Goal: Task Accomplishment & Management: Manage account settings

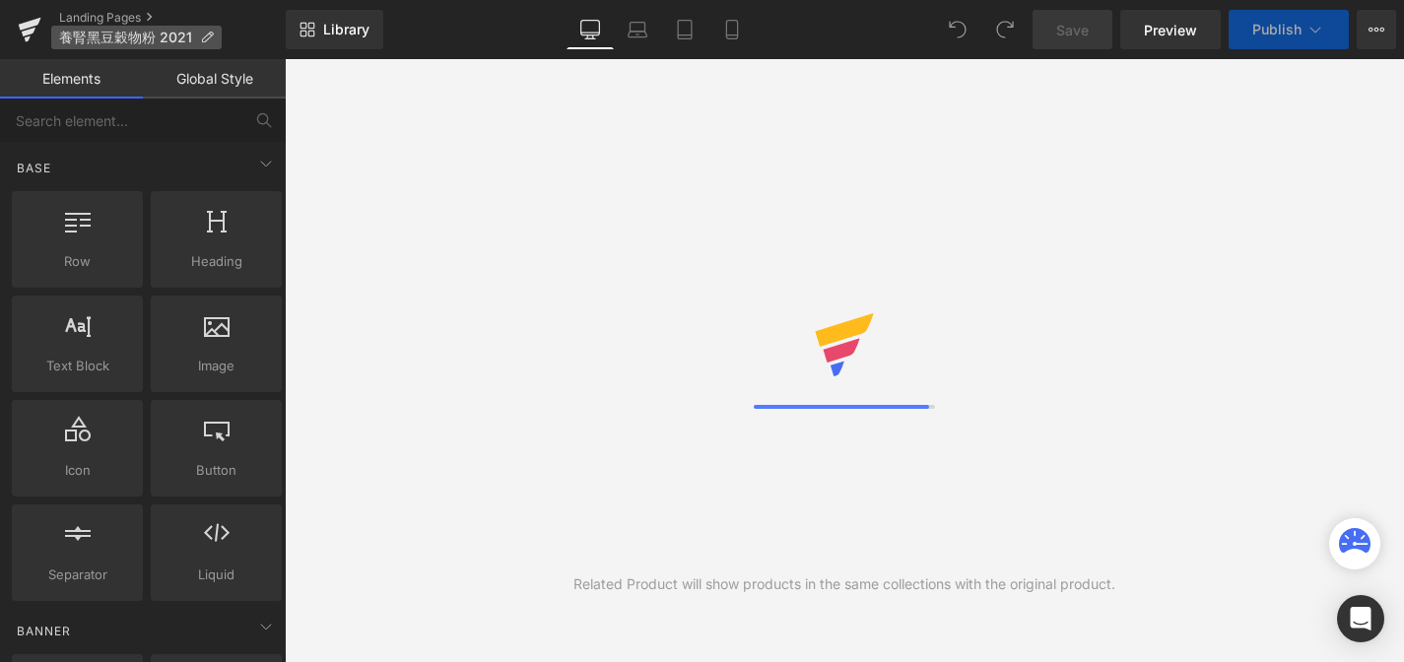
click at [206, 37] on icon at bounding box center [207, 38] width 14 height 14
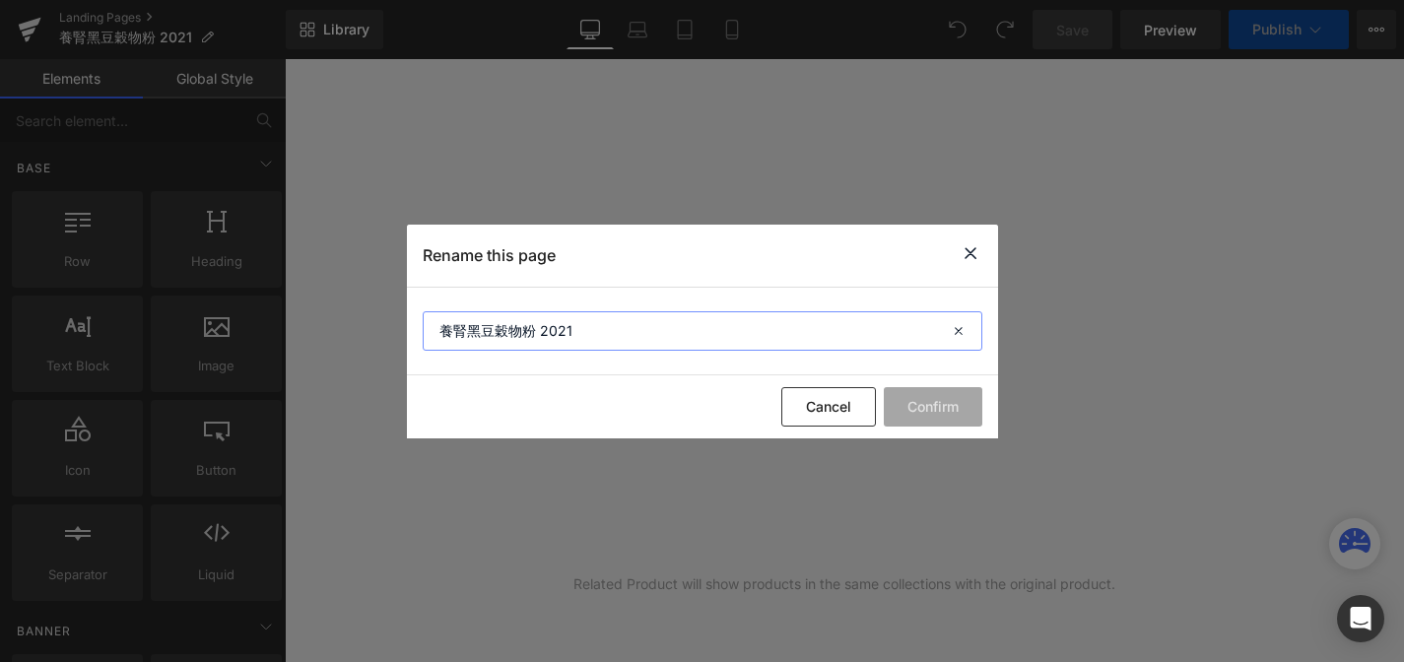
click at [679, 319] on input "養腎黑豆穀物粉 2021" at bounding box center [703, 330] width 560 height 39
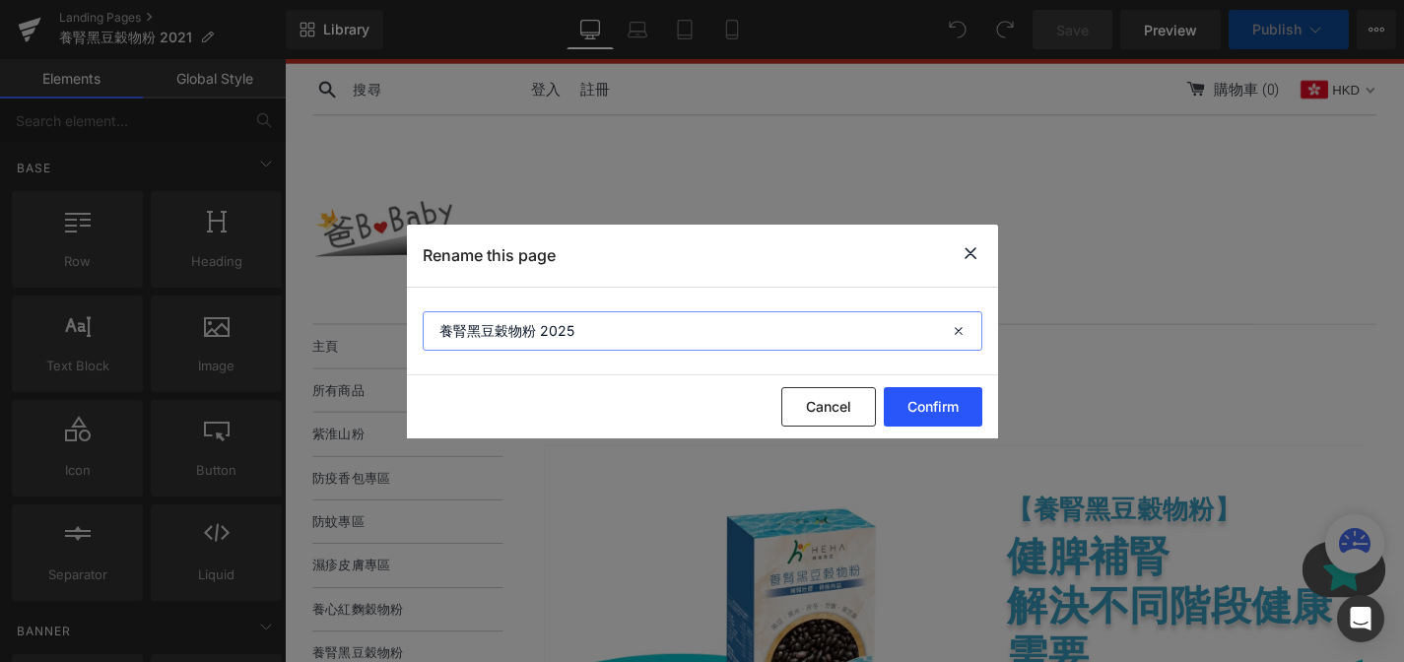
type input "養腎黑豆穀物粉 2025"
click at [953, 394] on button "Confirm" at bounding box center [933, 406] width 99 height 39
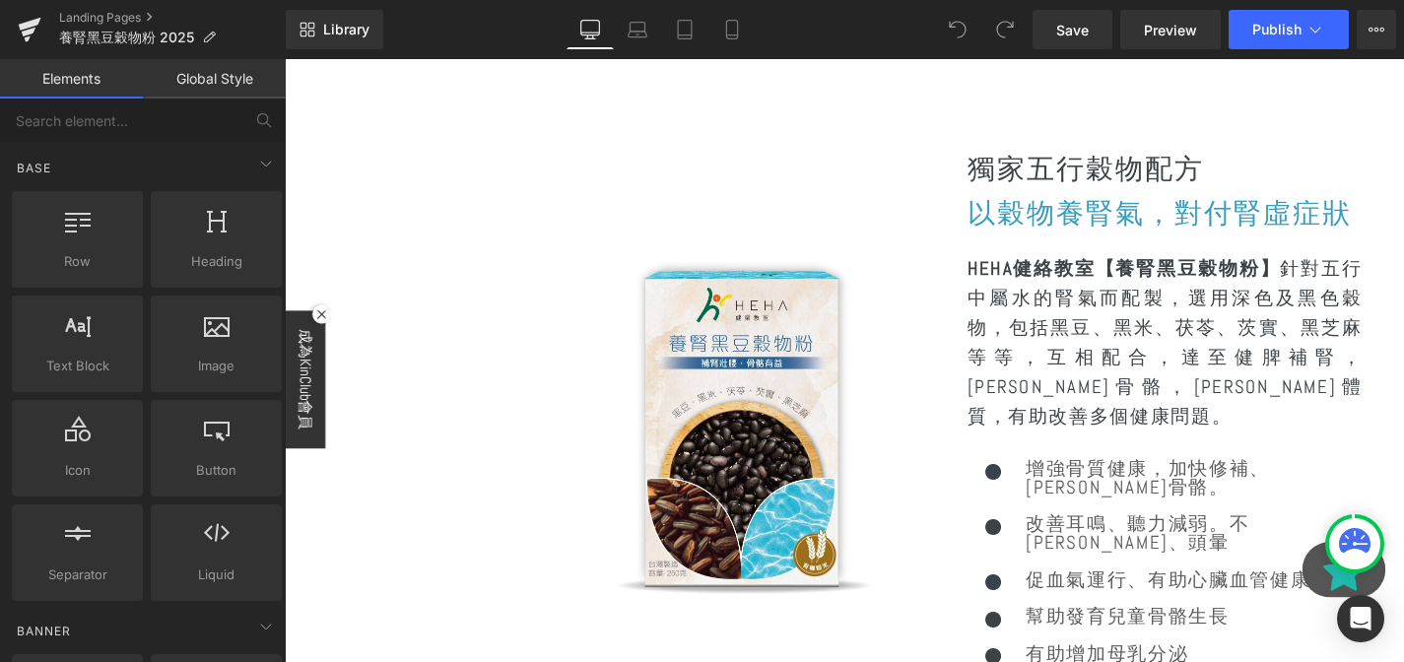
scroll to position [2366, 0]
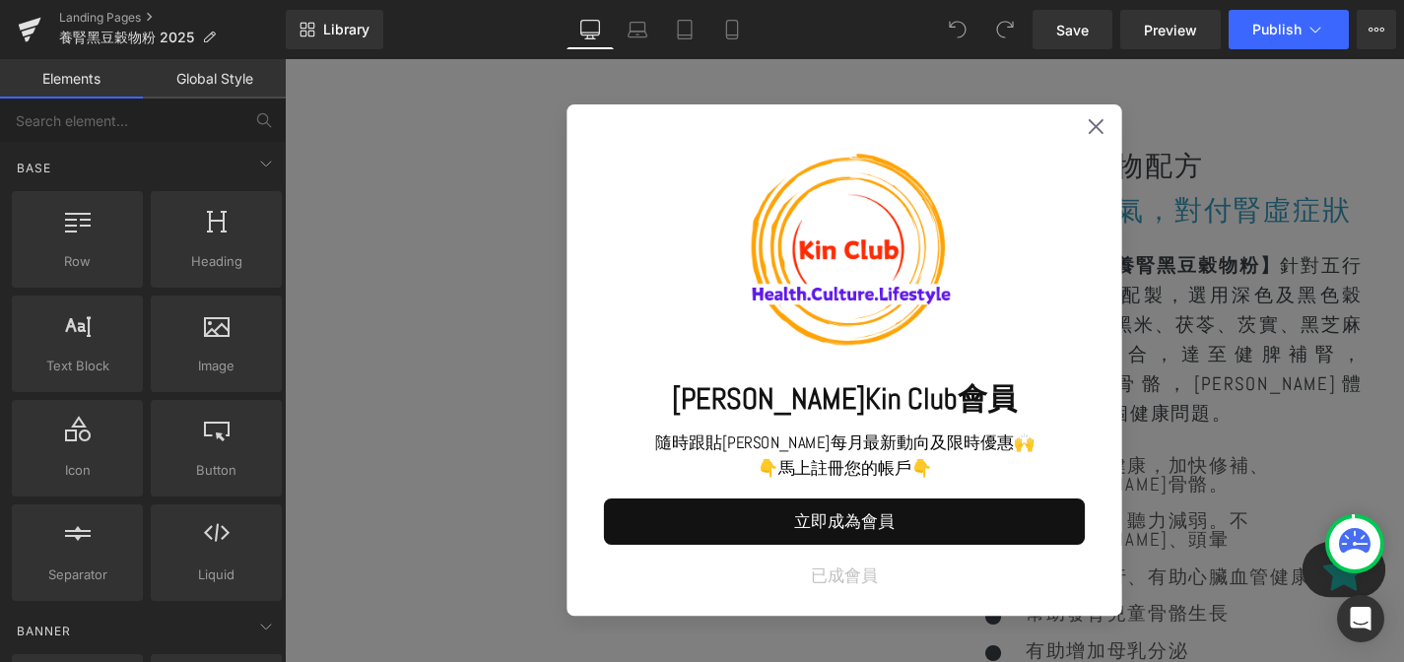
click at [1102, 303] on div "馬上成為Kin Club會員 隨時跟貼[PERSON_NAME]每月最新動向及限時優惠🙌 👇馬上註冊您的帳戶👇 立即成為會員 已成會員" at bounding box center [880, 380] width 591 height 545
click at [1153, 117] on div "馬上成為Kin Club會員 隨時跟貼[PERSON_NAME]每月最新動向及限時優惠🙌 👇馬上註冊您的帳戶👇 立即成為會員 已成會員" at bounding box center [880, 380] width 591 height 545
click at [1149, 129] on icon at bounding box center [1149, 132] width 16 height 16
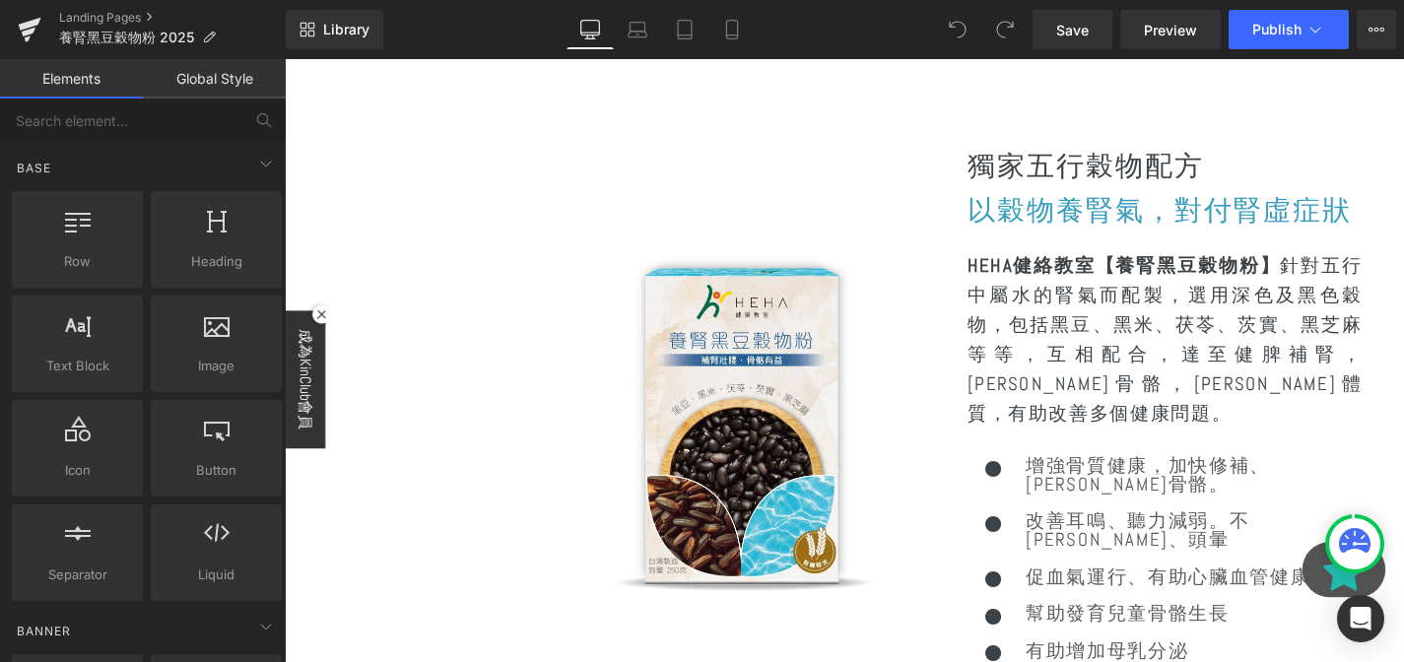
click at [1213, 276] on strong "HEHA健絡教室【養腎黑豆穀物粉】" at bounding box center [1178, 279] width 333 height 26
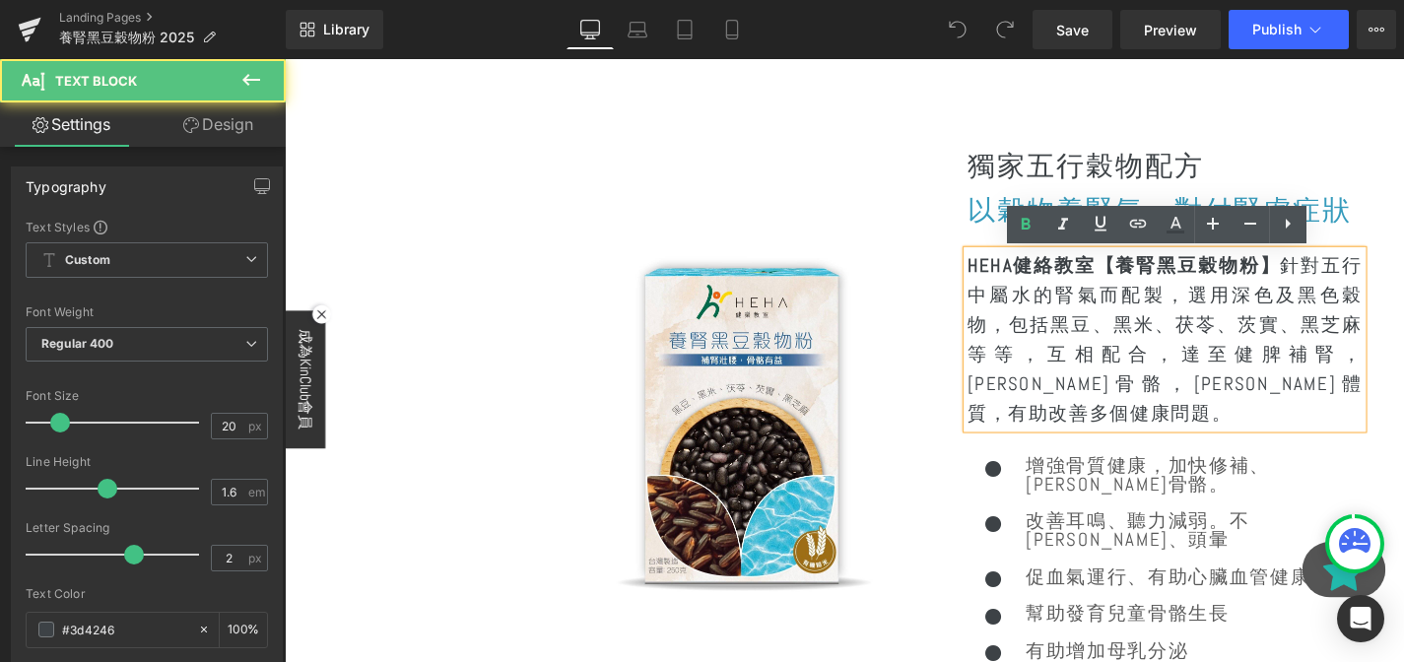
click at [1151, 278] on strong "HEHA健絡教室【養腎黑豆穀物粉】" at bounding box center [1178, 279] width 333 height 26
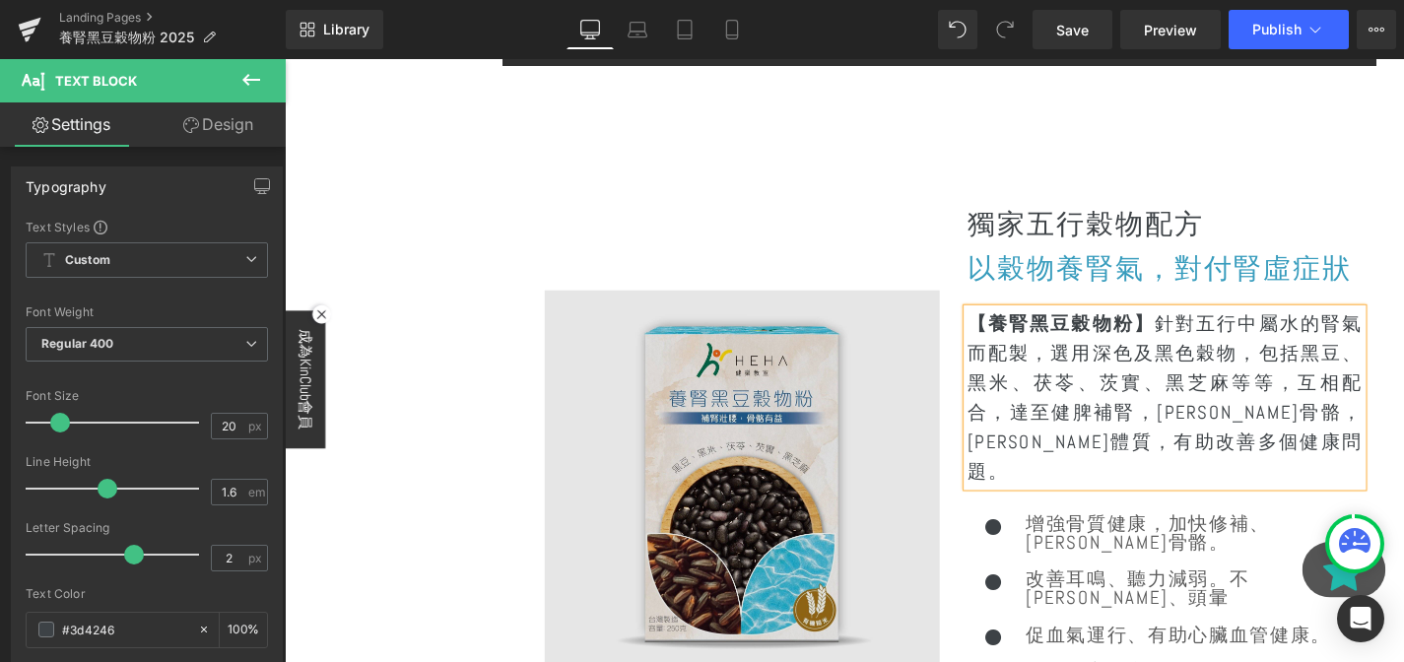
scroll to position [2576, 0]
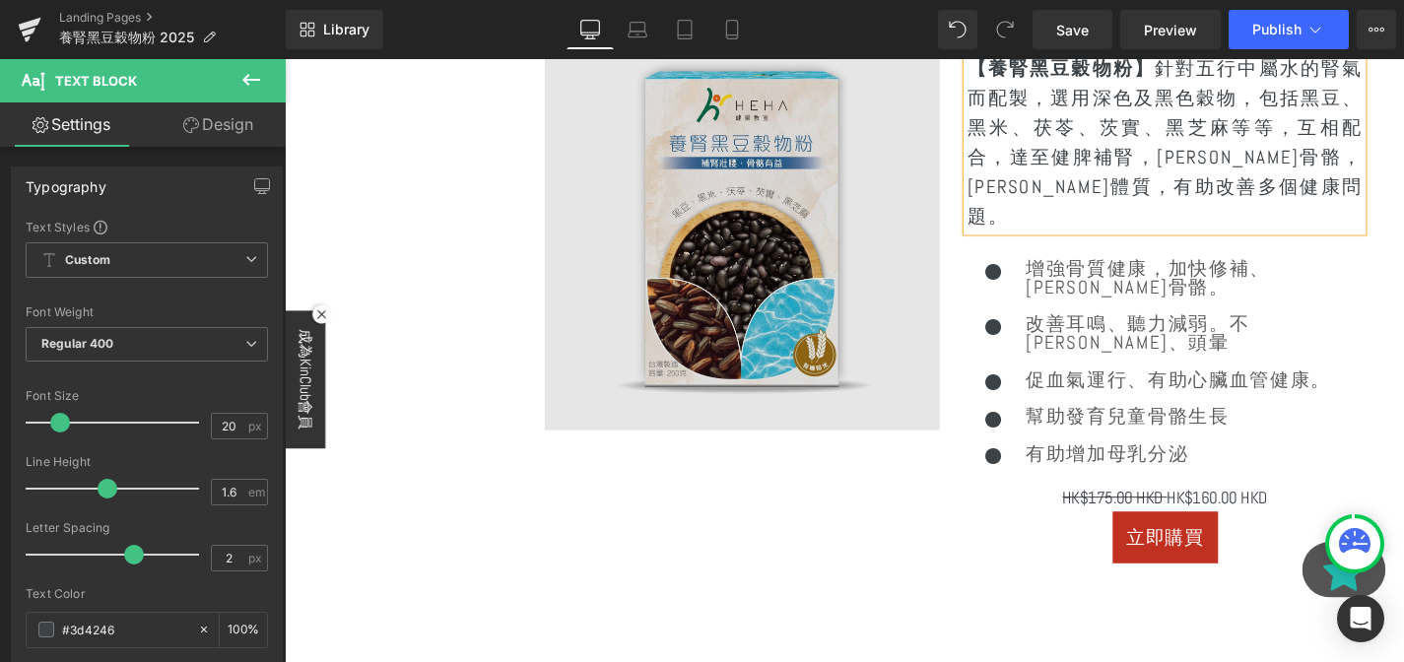
click at [843, 299] on img at bounding box center [772, 243] width 421 height 421
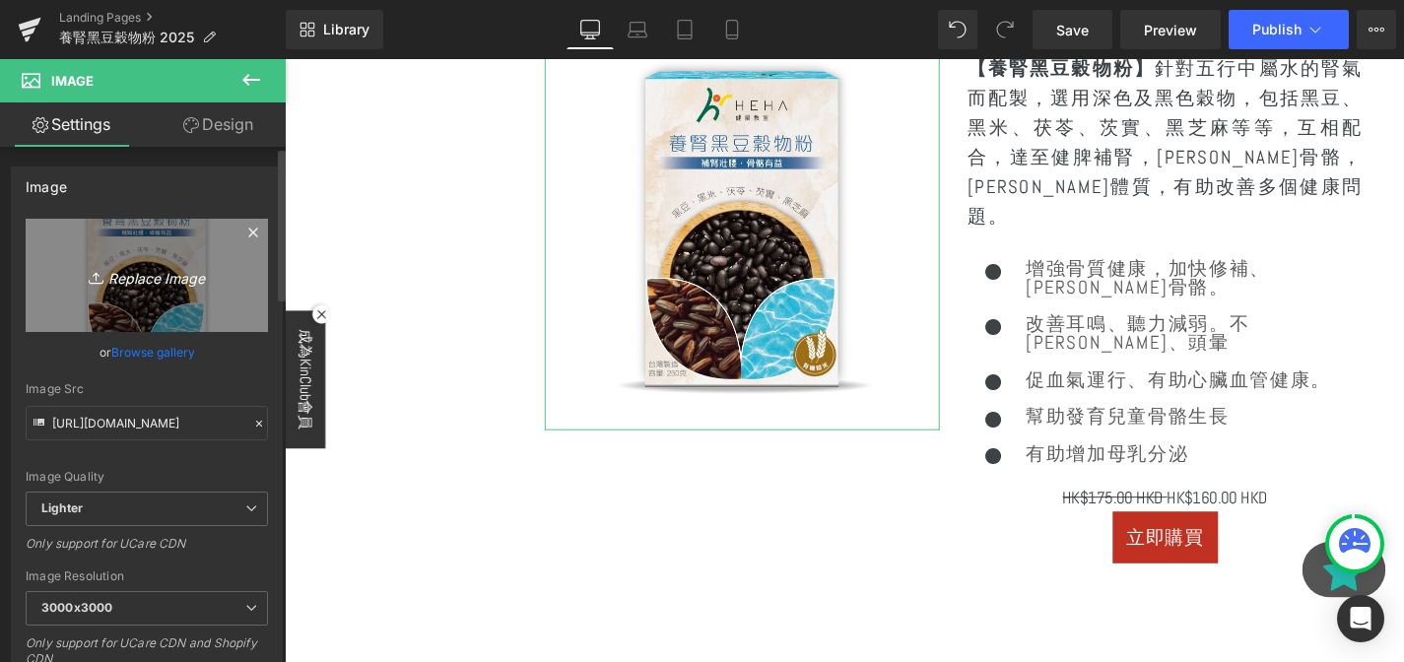
click at [170, 277] on icon "Replace Image" at bounding box center [147, 275] width 158 height 25
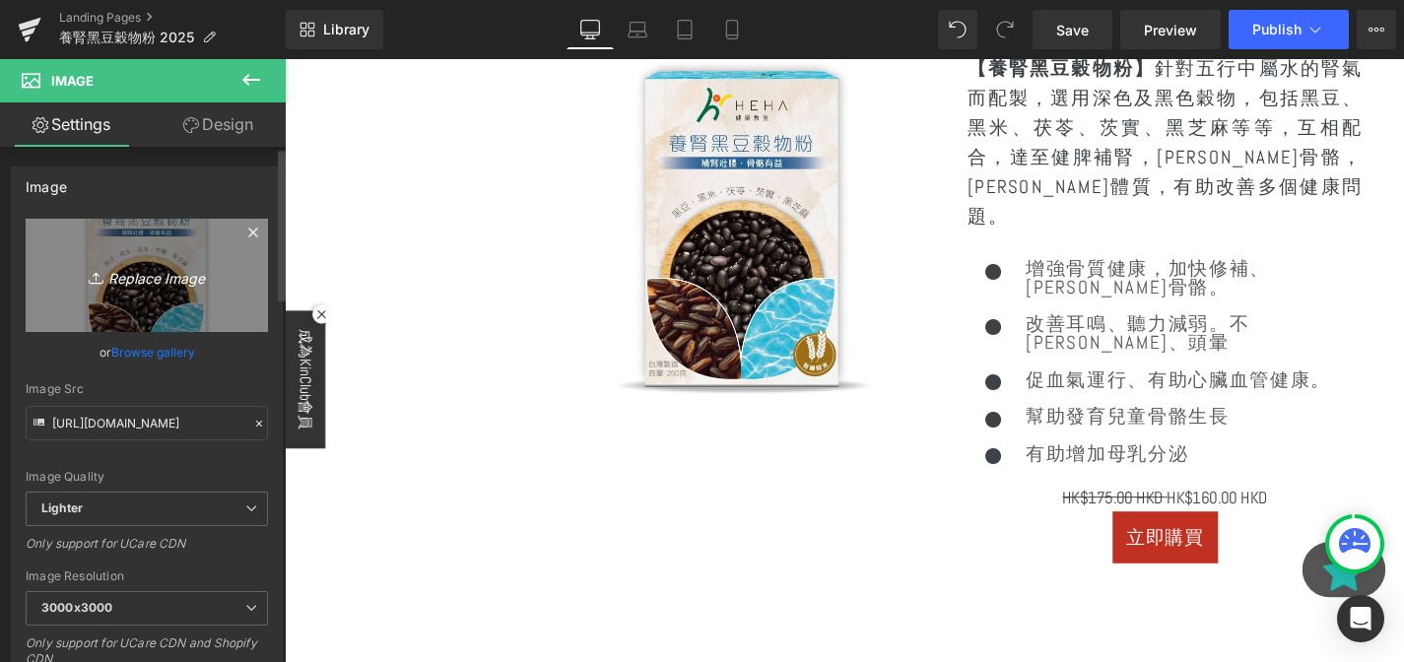
type input "C:\fakepath\養腎_Front.jpg"
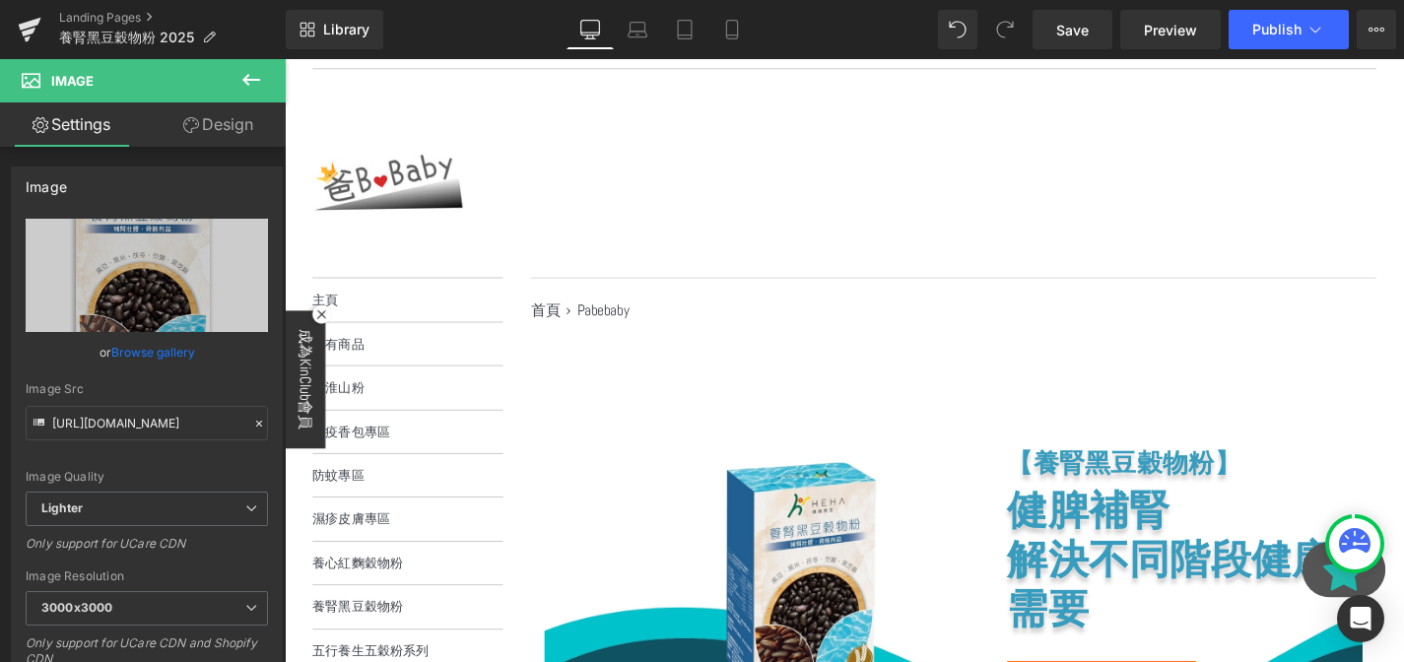
scroll to position [0, 0]
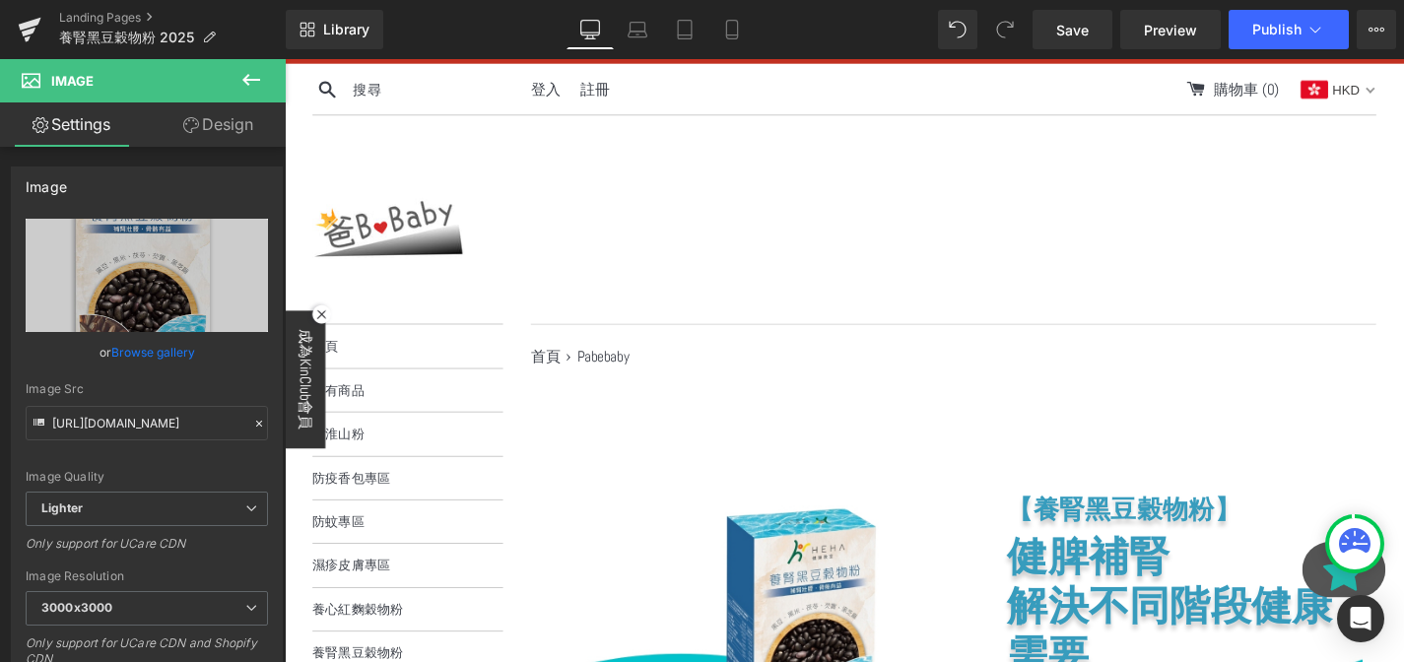
click at [859, 553] on div "【養腎黑豆穀物粉】 Heading 健脾補腎 解決不同階段健康需要 Heading 香港品牌 台灣製造 Button Row" at bounding box center [997, 651] width 871 height 309
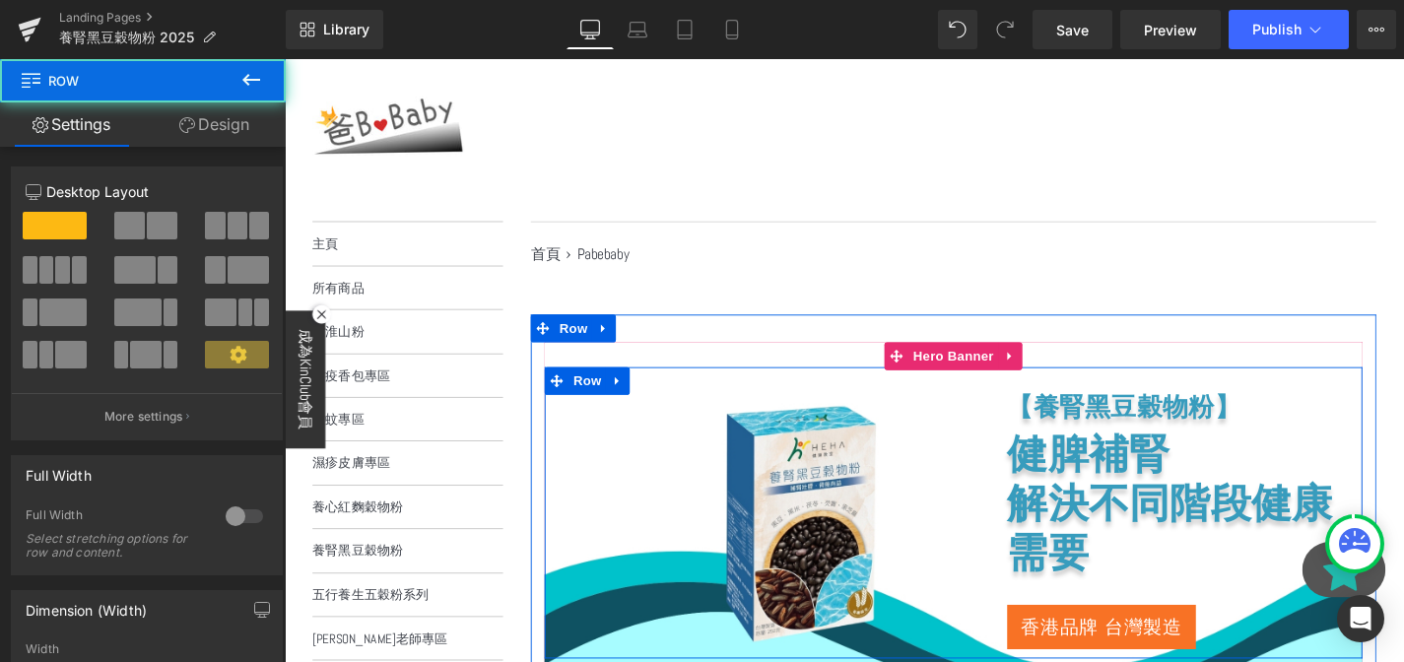
scroll to position [252, 0]
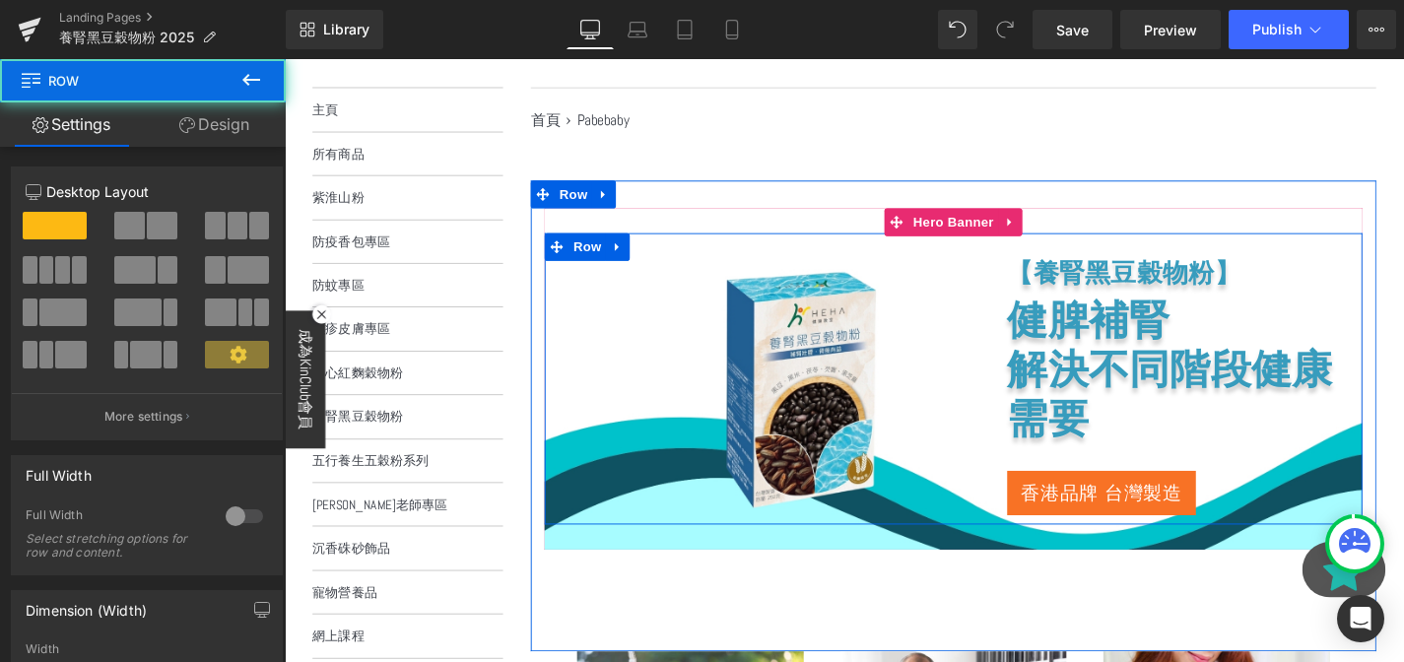
click at [844, 349] on div "【養腎黑豆穀物粉】 Heading 健脾補腎 解決不同階段健康需要 Heading 香港品牌 台灣製造 Button Row" at bounding box center [997, 398] width 871 height 309
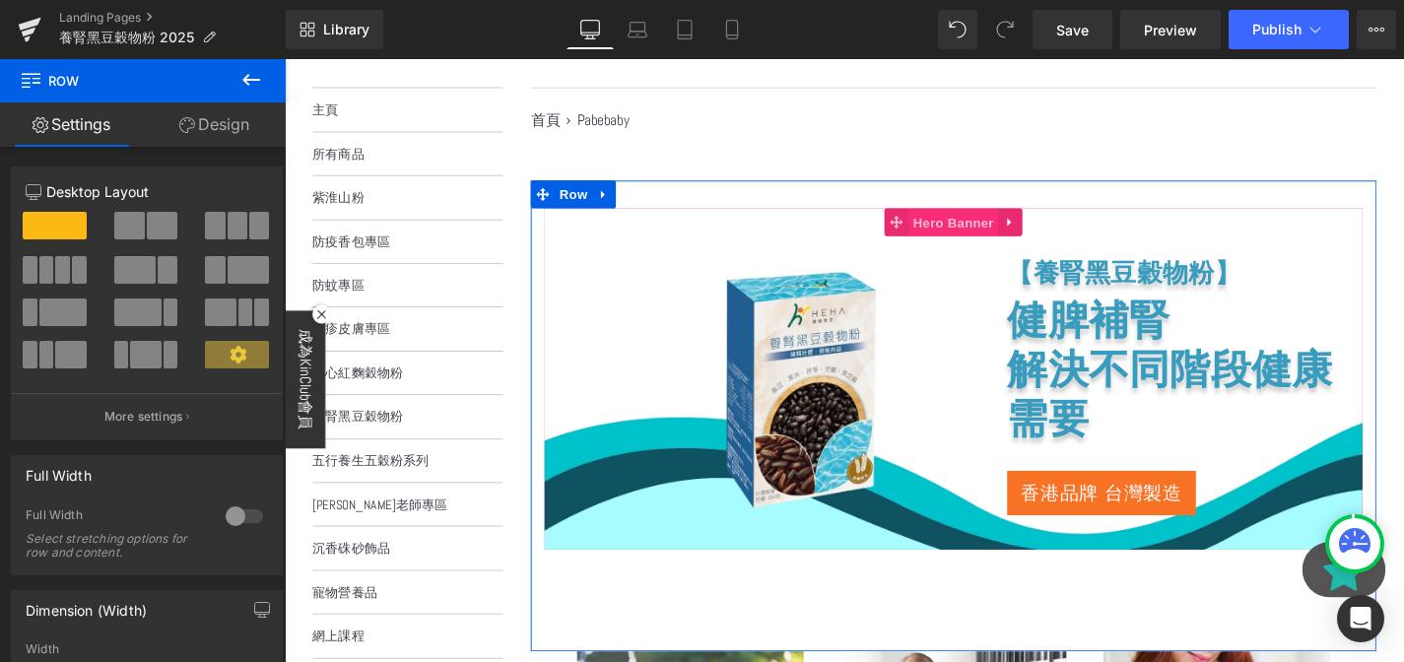
click at [1025, 227] on span "Hero Banner" at bounding box center [997, 234] width 96 height 30
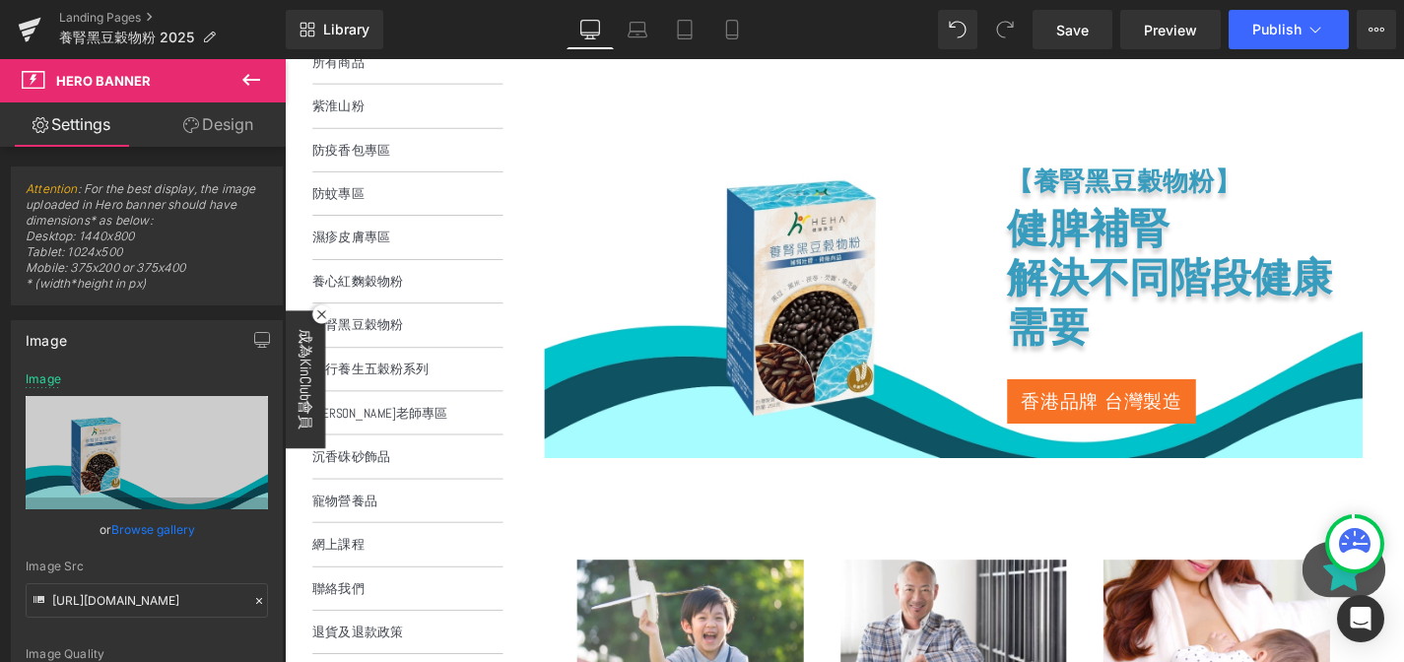
scroll to position [178, 0]
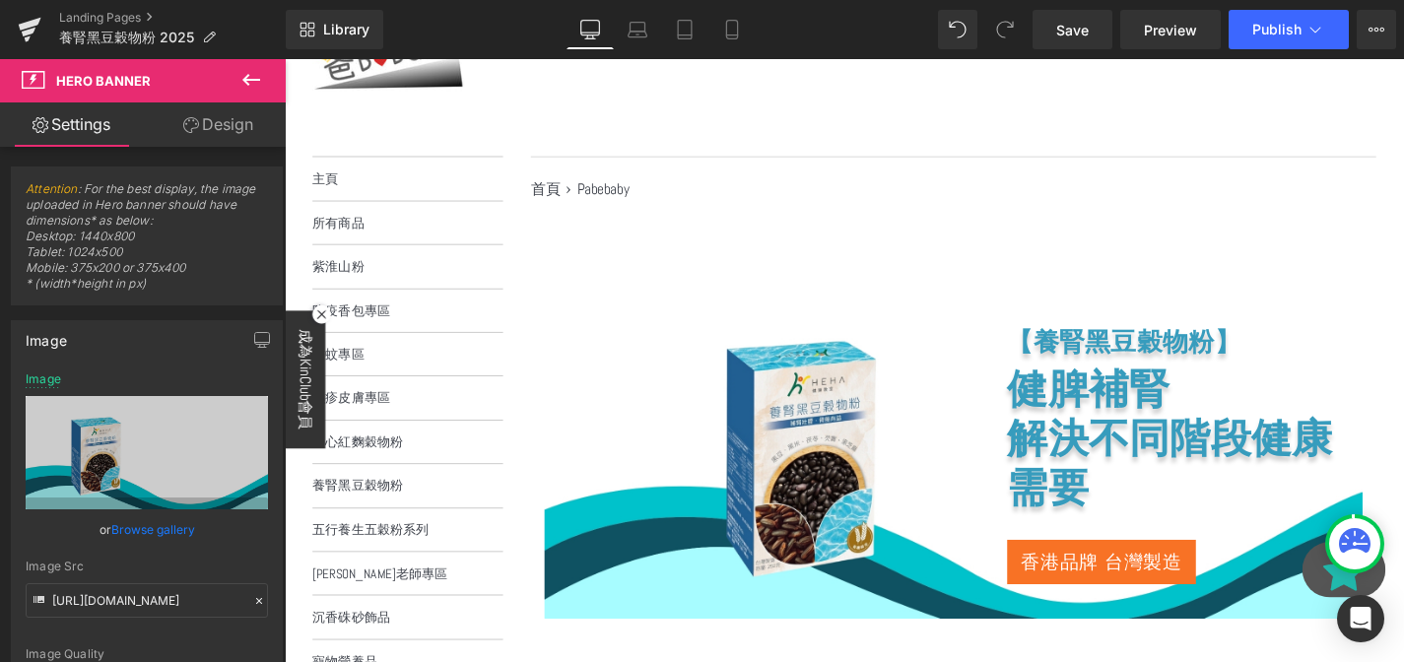
click at [825, 123] on div at bounding box center [880, 51] width 1133 height 163
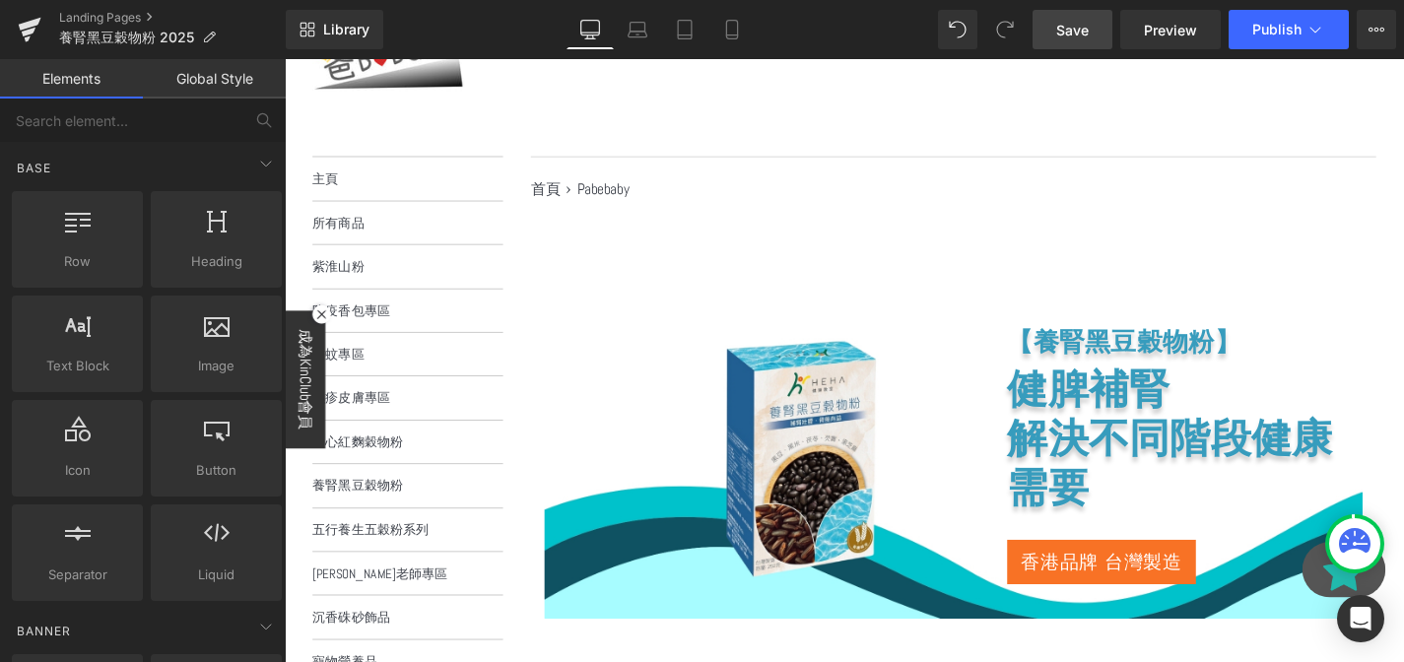
click at [1091, 31] on link "Save" at bounding box center [1073, 29] width 80 height 39
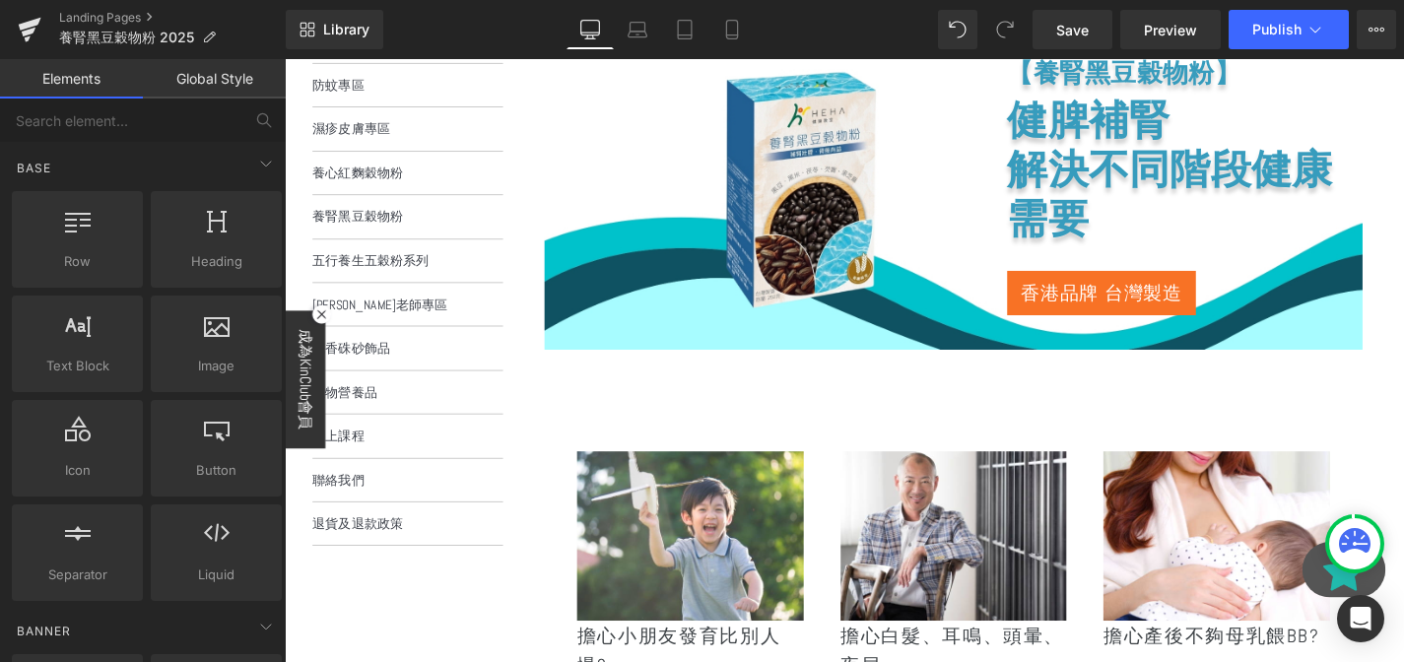
scroll to position [386, 0]
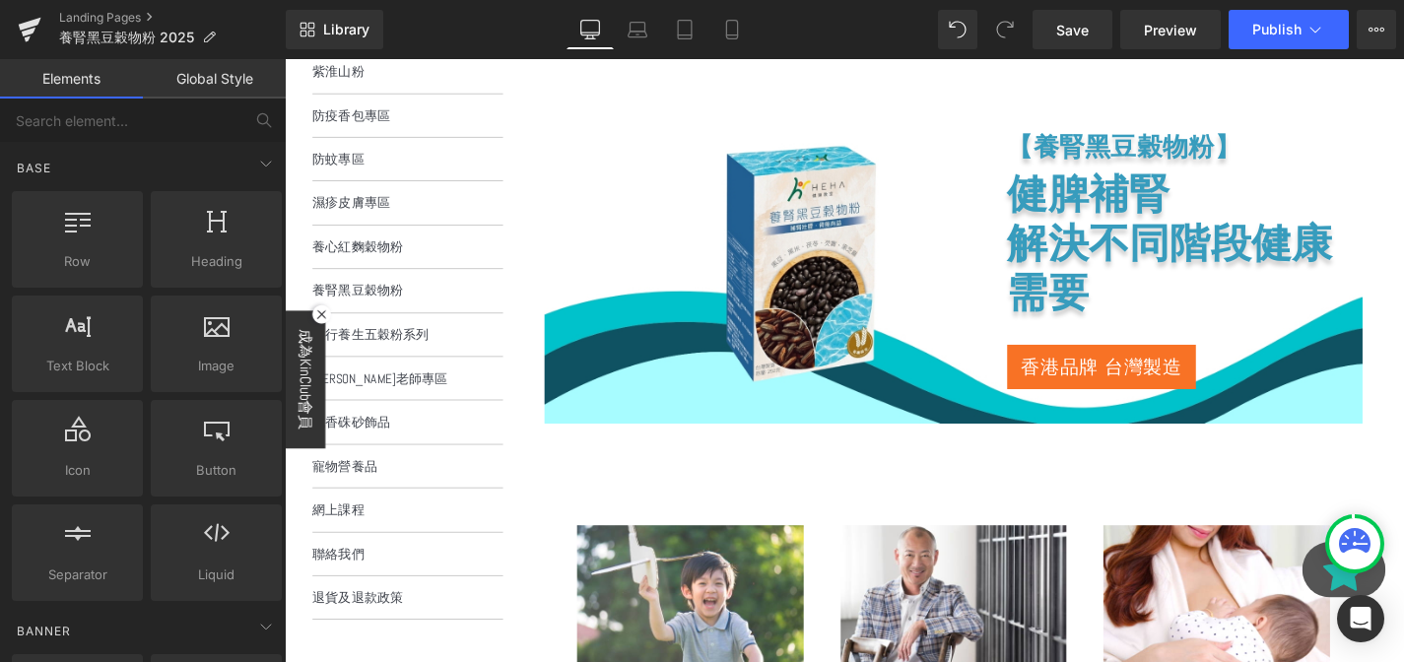
click at [983, 302] on div "【養腎黑豆穀物粉】 Heading 健脾補腎 解決不同階段健康需要 Heading 香港品牌 台灣製造 Button Row" at bounding box center [997, 264] width 871 height 309
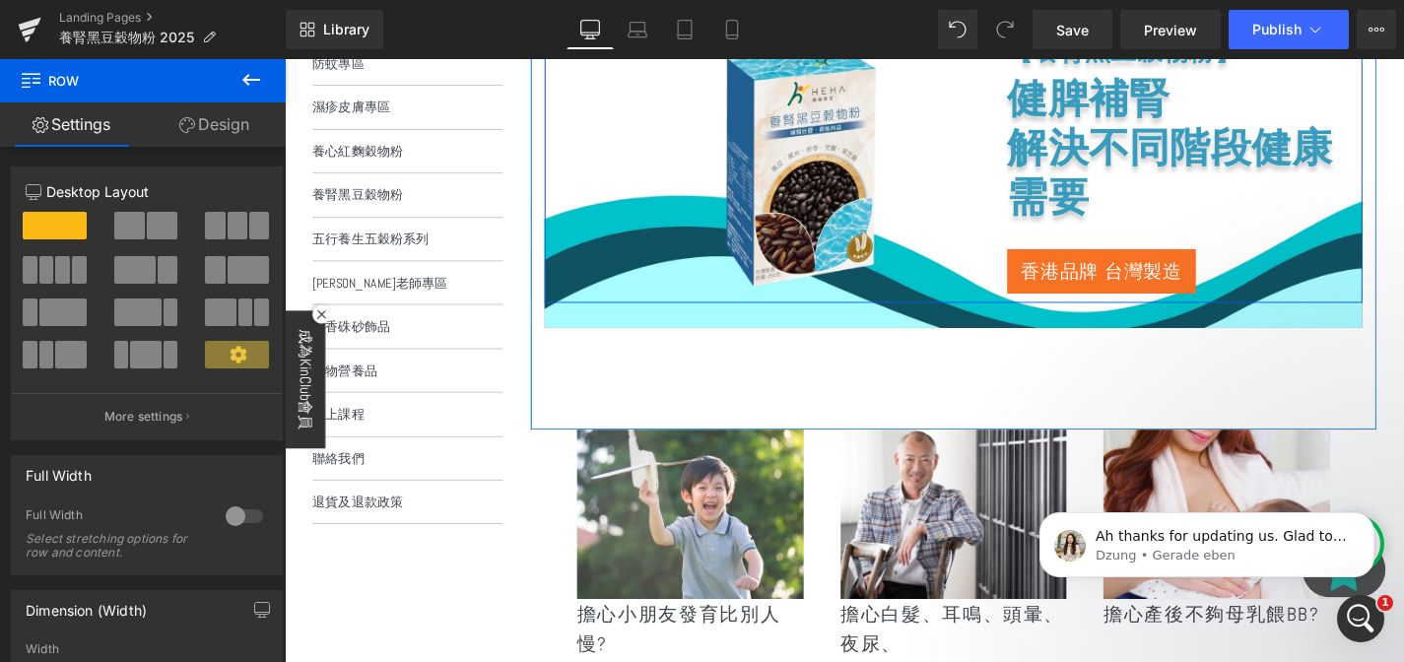
scroll to position [441, 0]
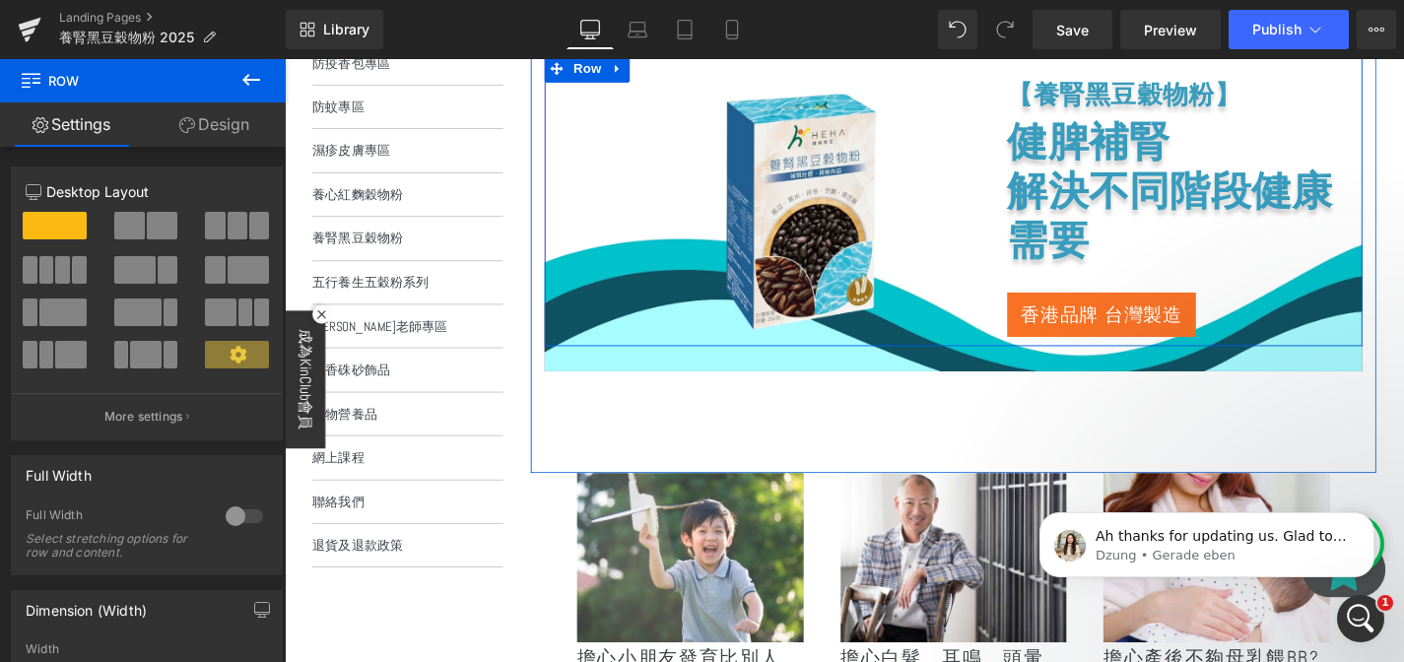
click at [627, 167] on div "【養腎黑豆穀物粉】 Heading 健脾補腎 解決不同階段健康需要 Heading 香港品牌 台灣製造 Button Row" at bounding box center [997, 209] width 871 height 309
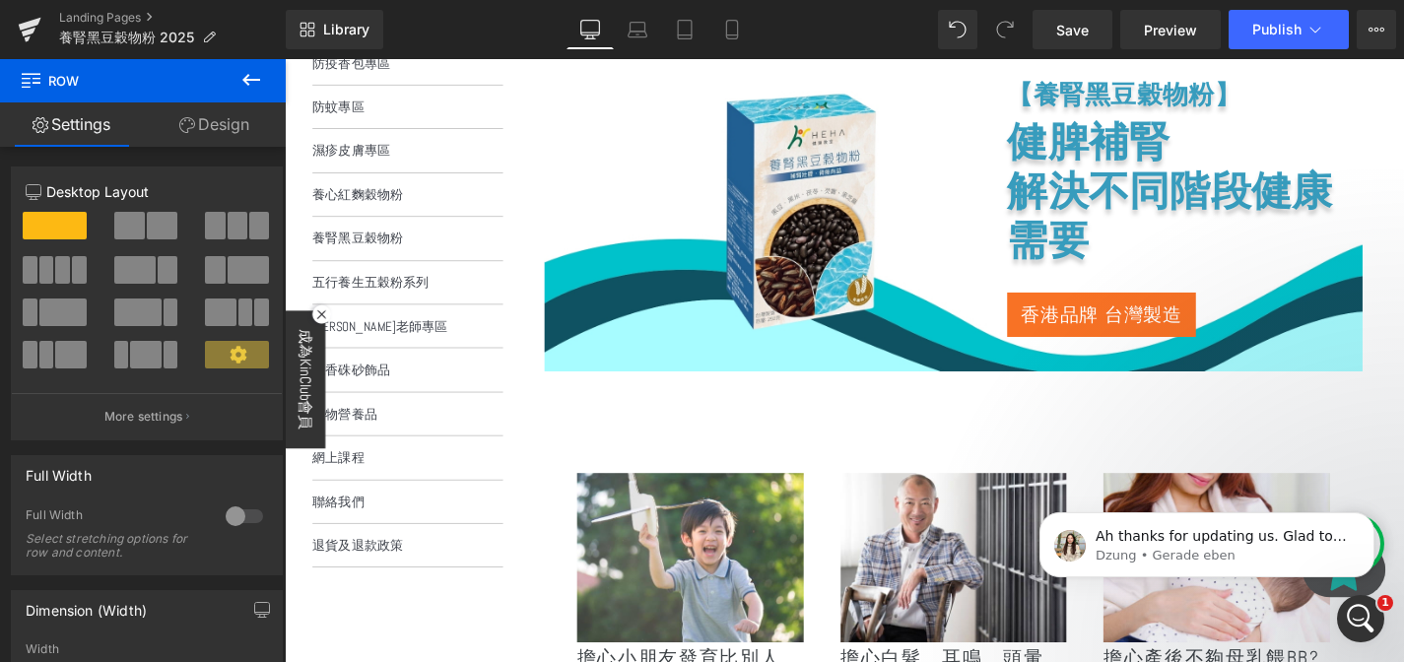
click at [253, 76] on icon at bounding box center [251, 80] width 24 height 24
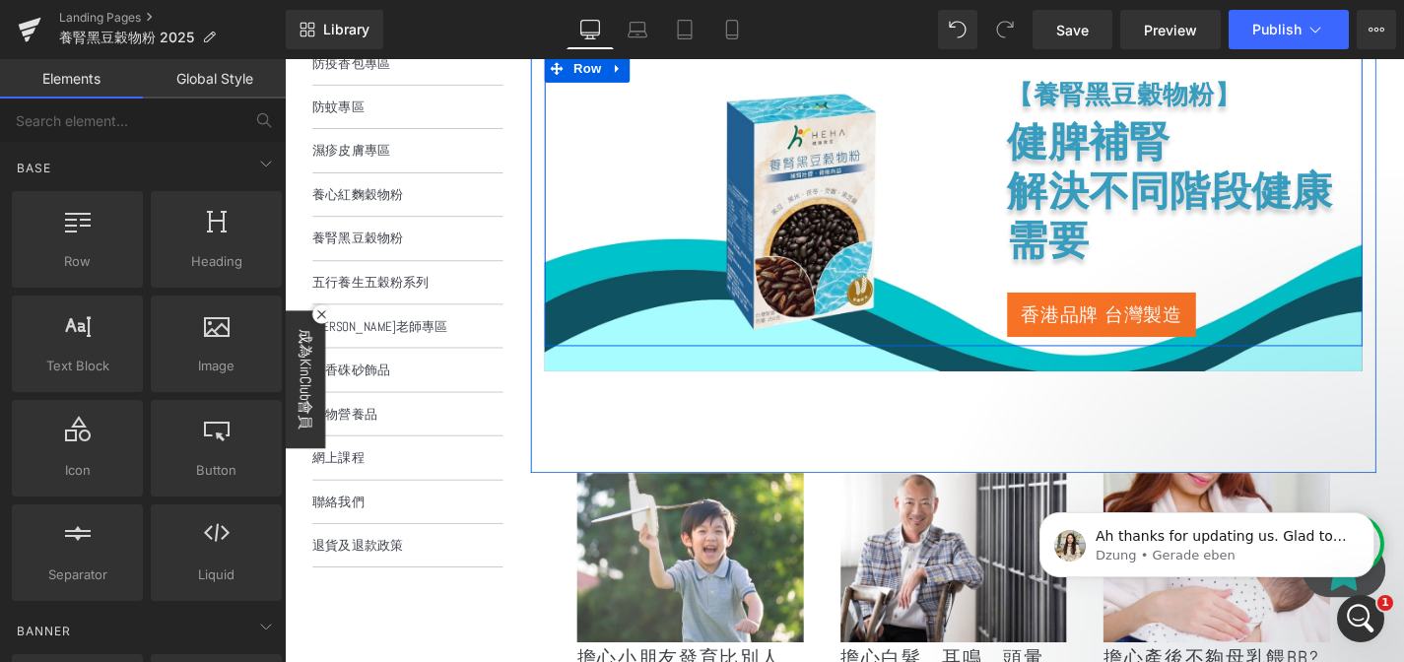
click at [749, 218] on div "【養腎黑豆穀物粉】 Heading 健脾補腎 解決不同階段健康需要 Heading 香港品牌 台灣製造 Button Row" at bounding box center [997, 209] width 871 height 309
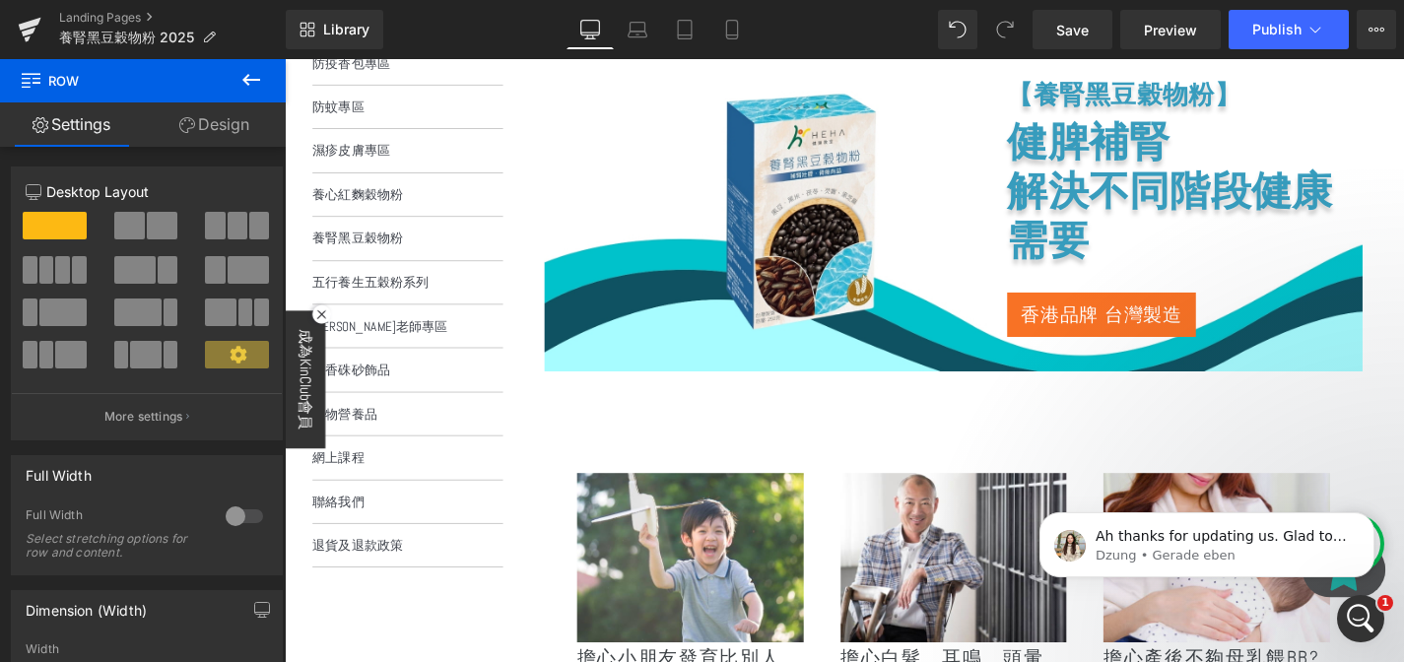
click at [253, 73] on icon at bounding box center [251, 80] width 24 height 24
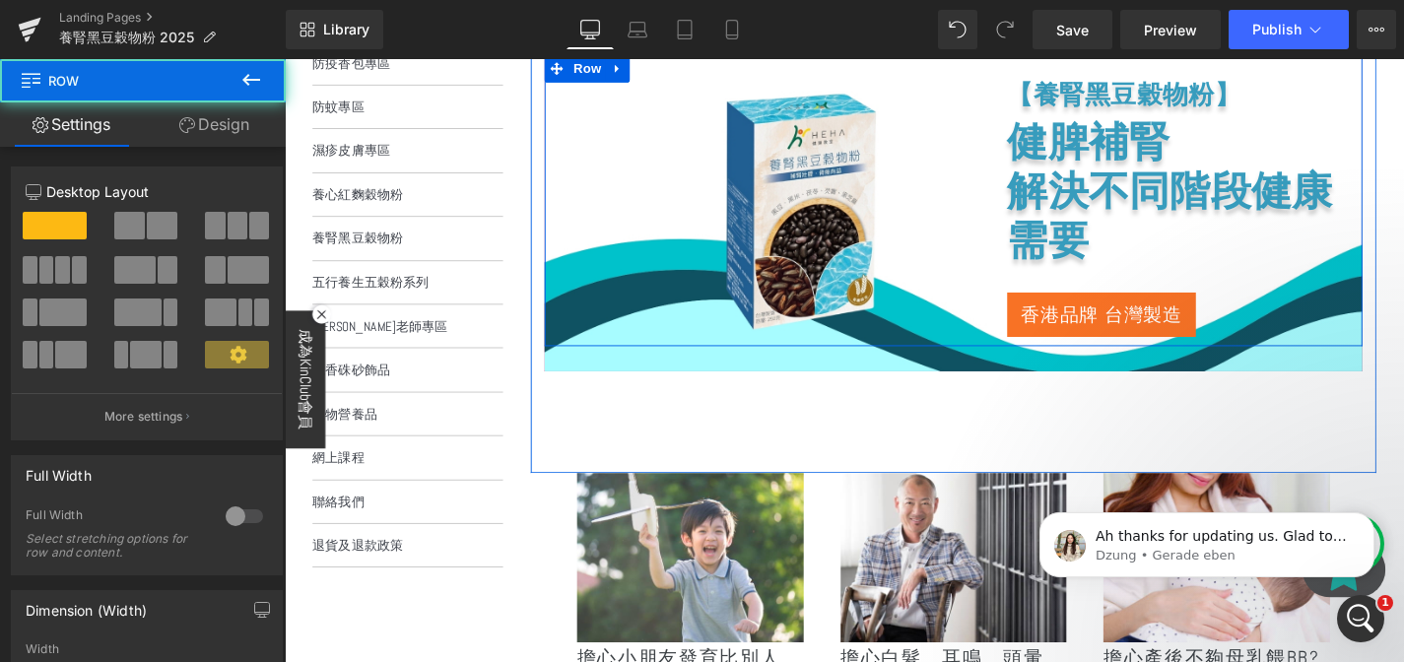
click at [643, 330] on div "【養腎黑豆穀物粉】 Heading 健脾補腎 解決不同階段健康需要 Heading 香港品牌 台灣製造 Button Row" at bounding box center [997, 209] width 871 height 309
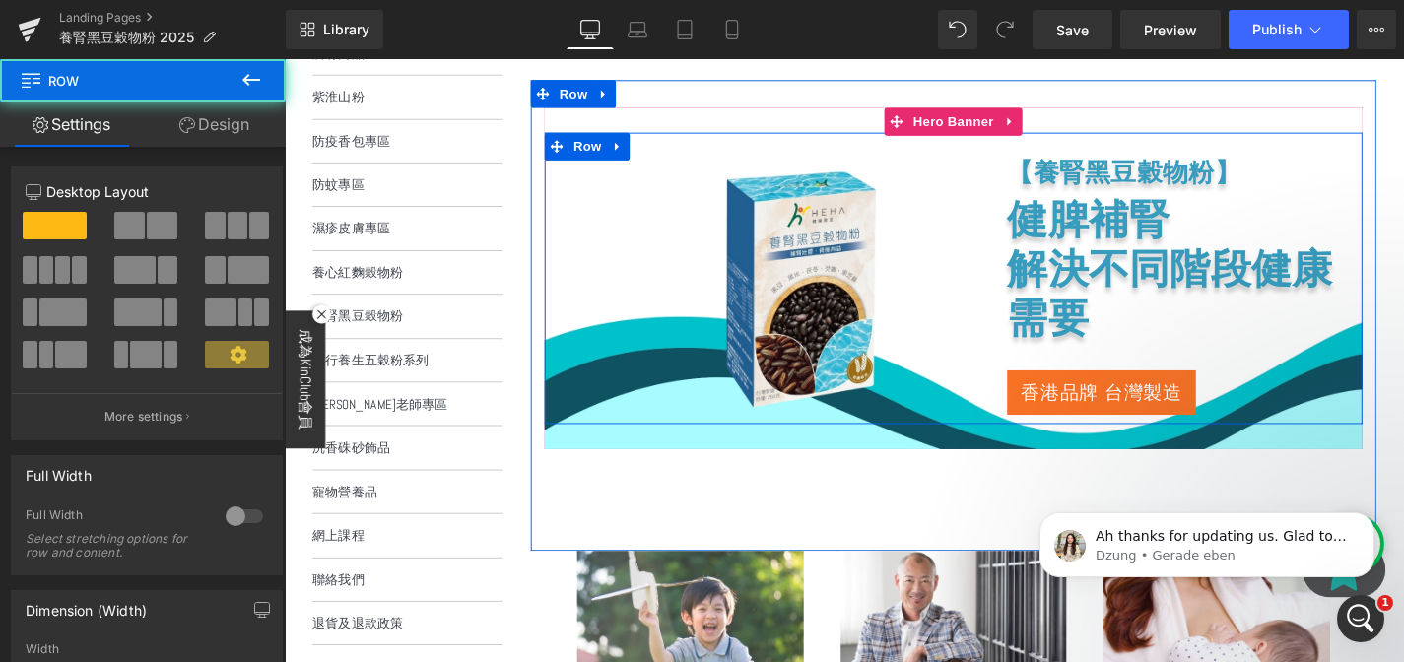
scroll to position [256, 0]
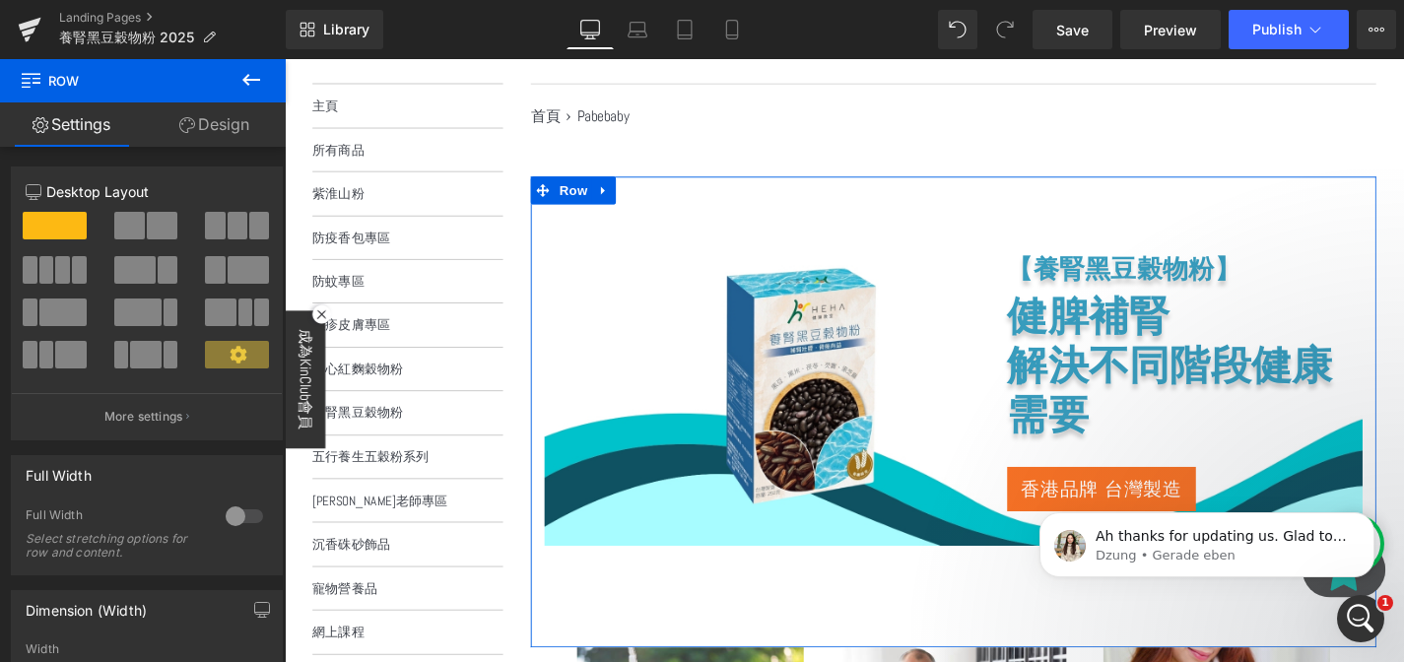
click at [994, 230] on span "Hero Banner" at bounding box center [997, 229] width 77 height 24
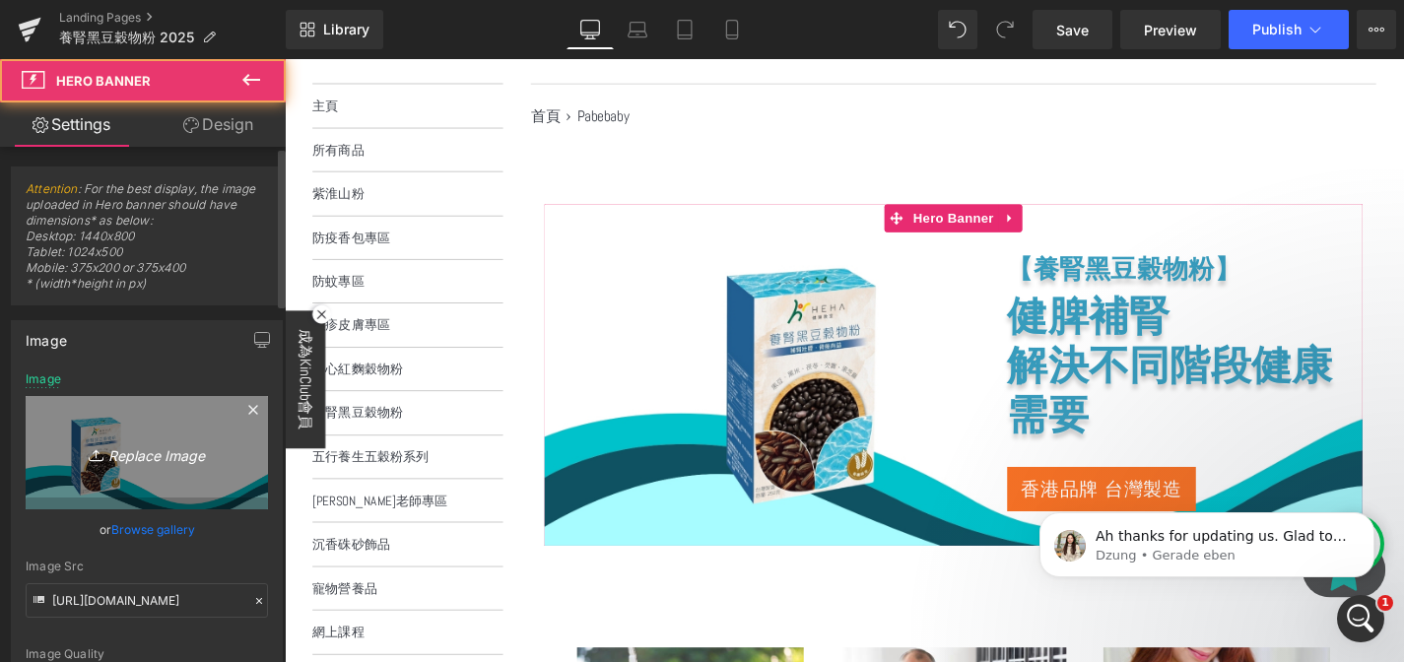
click at [174, 454] on icon "Replace Image" at bounding box center [147, 452] width 158 height 25
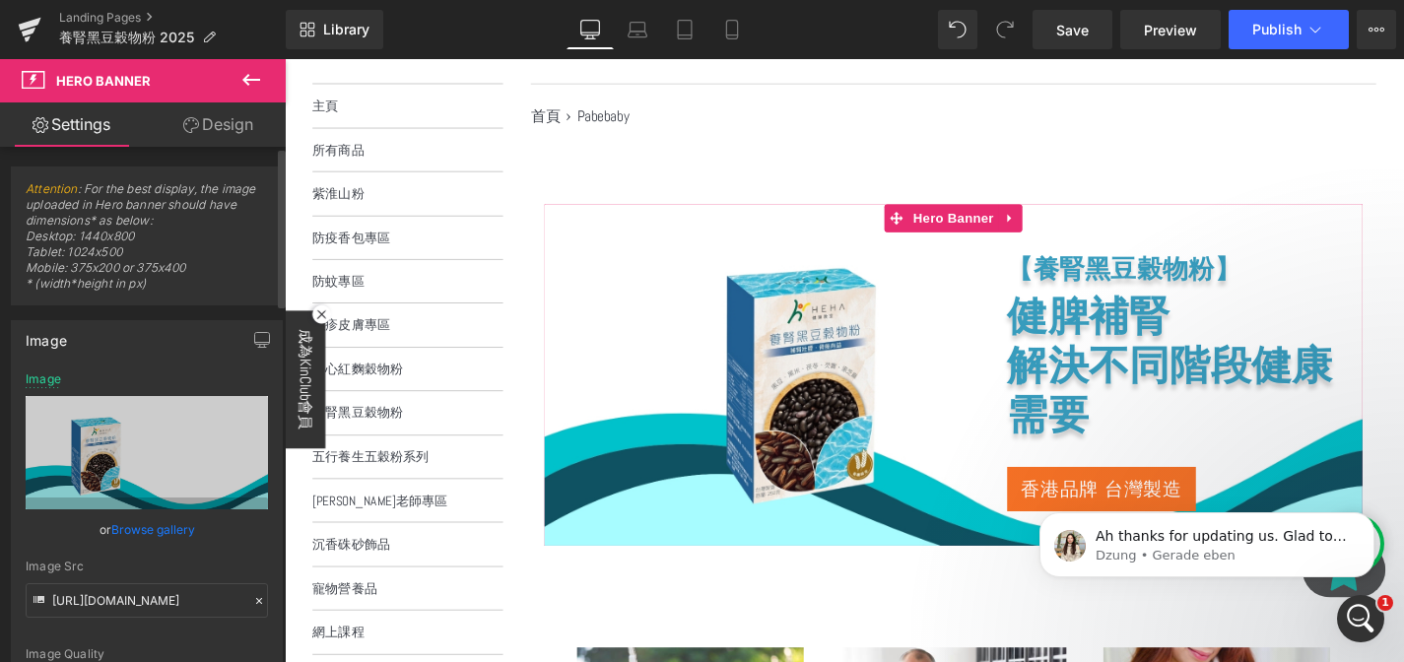
click at [177, 529] on link "Browse gallery" at bounding box center [153, 529] width 84 height 34
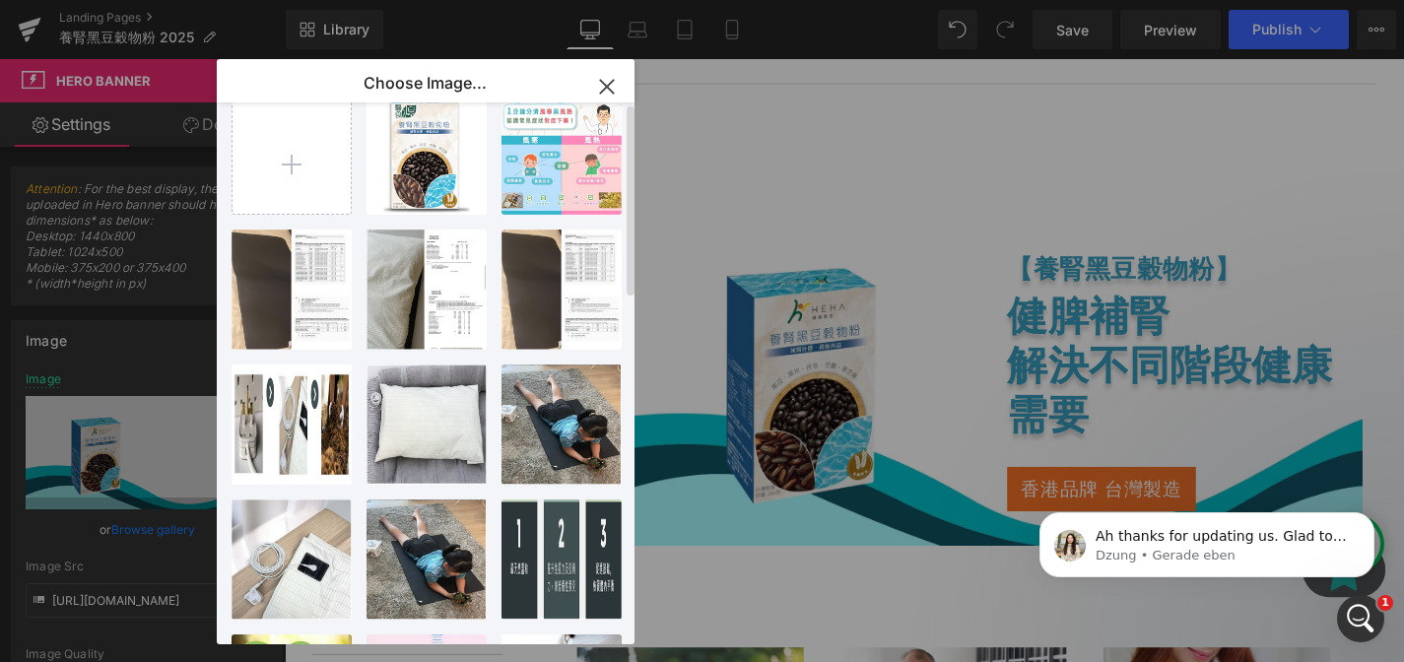
scroll to position [0, 0]
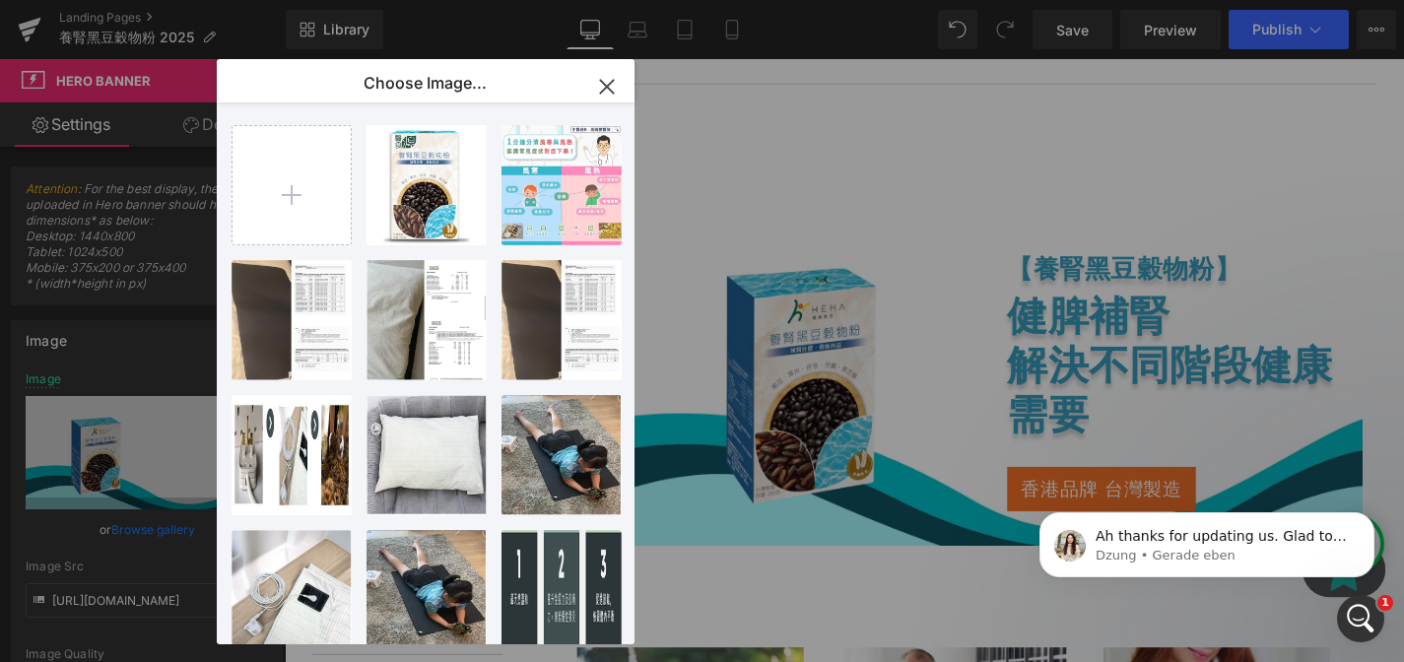
click at [596, 89] on icon "button" at bounding box center [607, 87] width 32 height 32
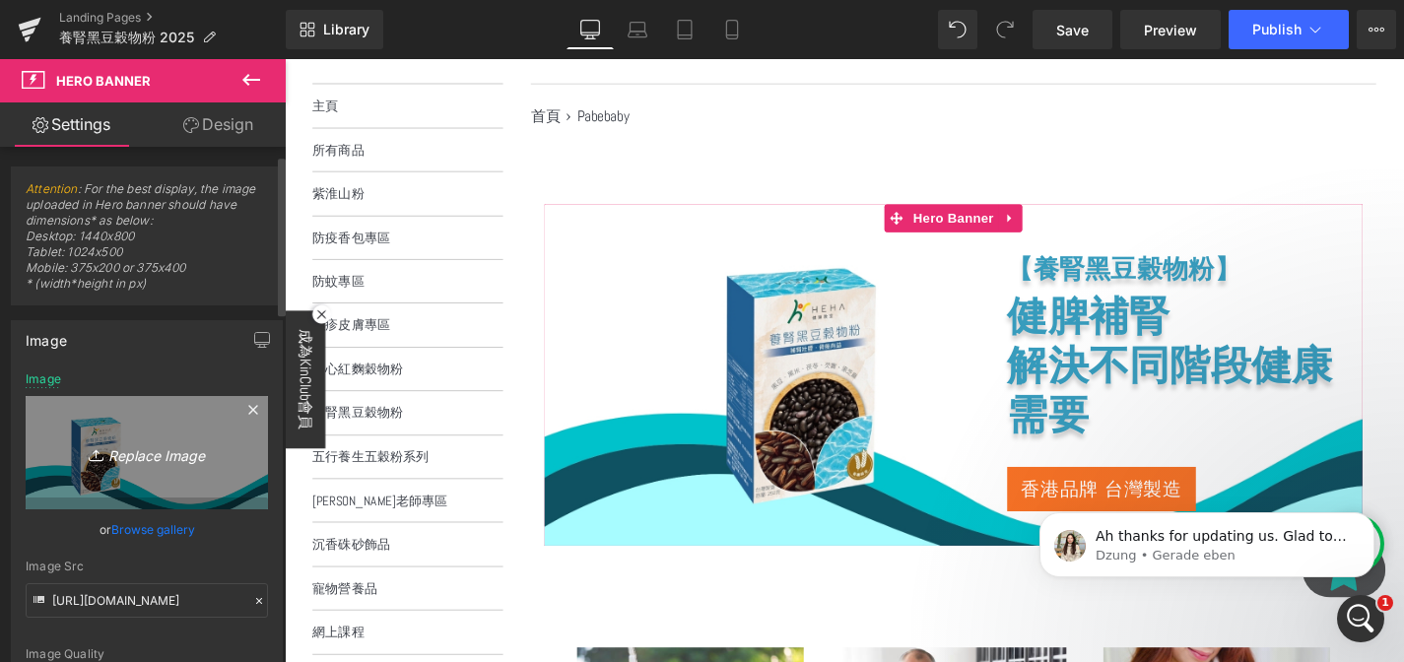
scroll to position [115, 0]
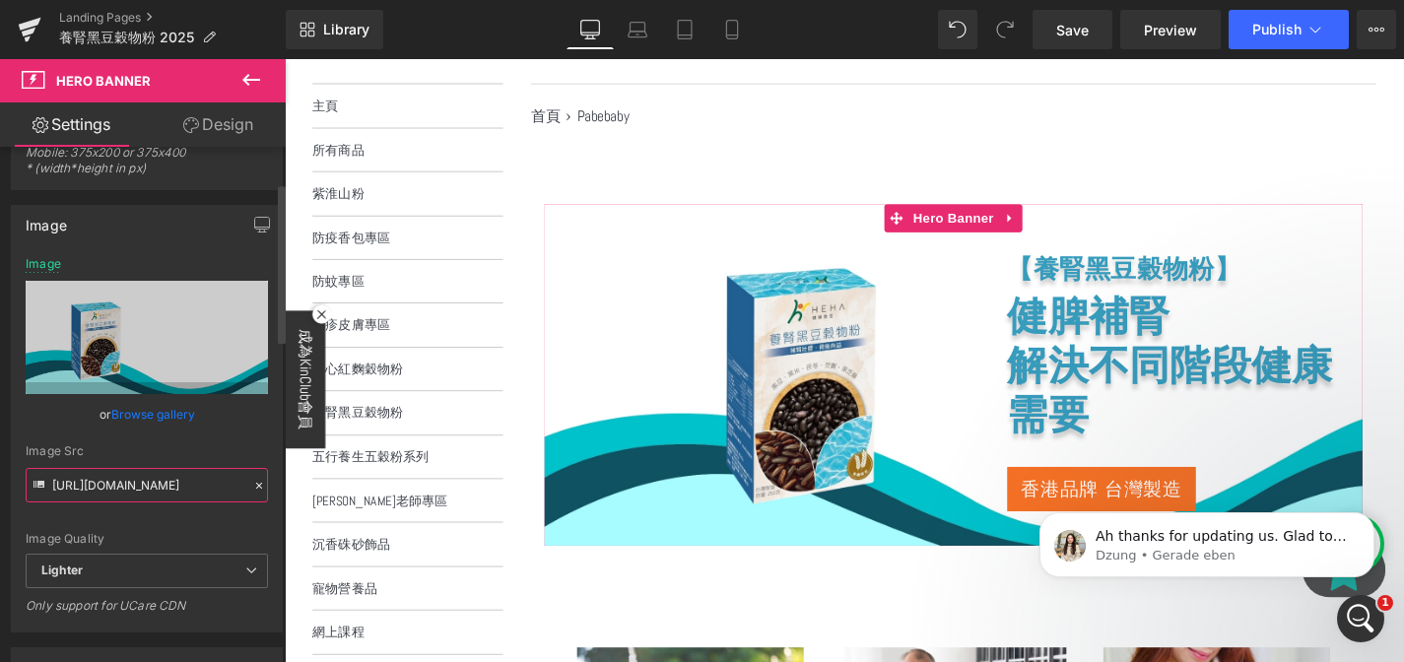
click at [142, 484] on input "[URL][DOMAIN_NAME]" at bounding box center [147, 485] width 242 height 34
click at [161, 493] on input "[URL][DOMAIN_NAME]" at bounding box center [147, 485] width 242 height 34
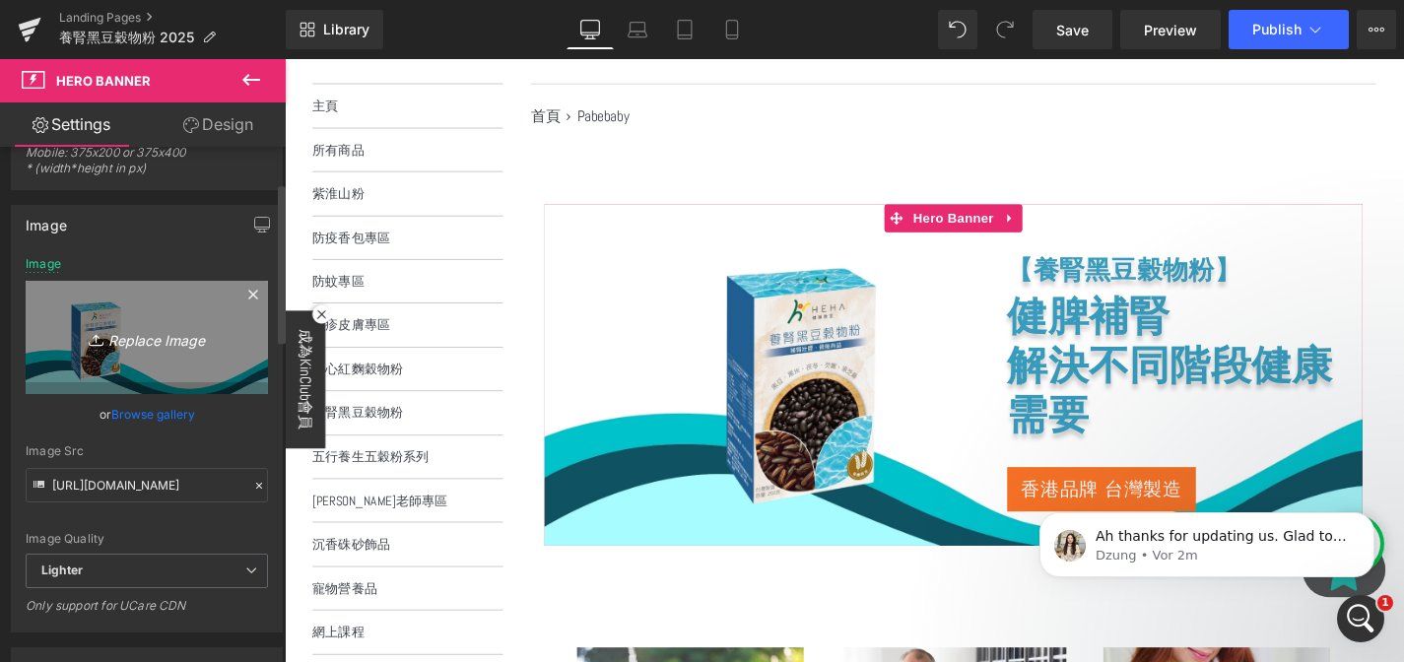
click at [147, 355] on link "Replace Image" at bounding box center [147, 337] width 242 height 113
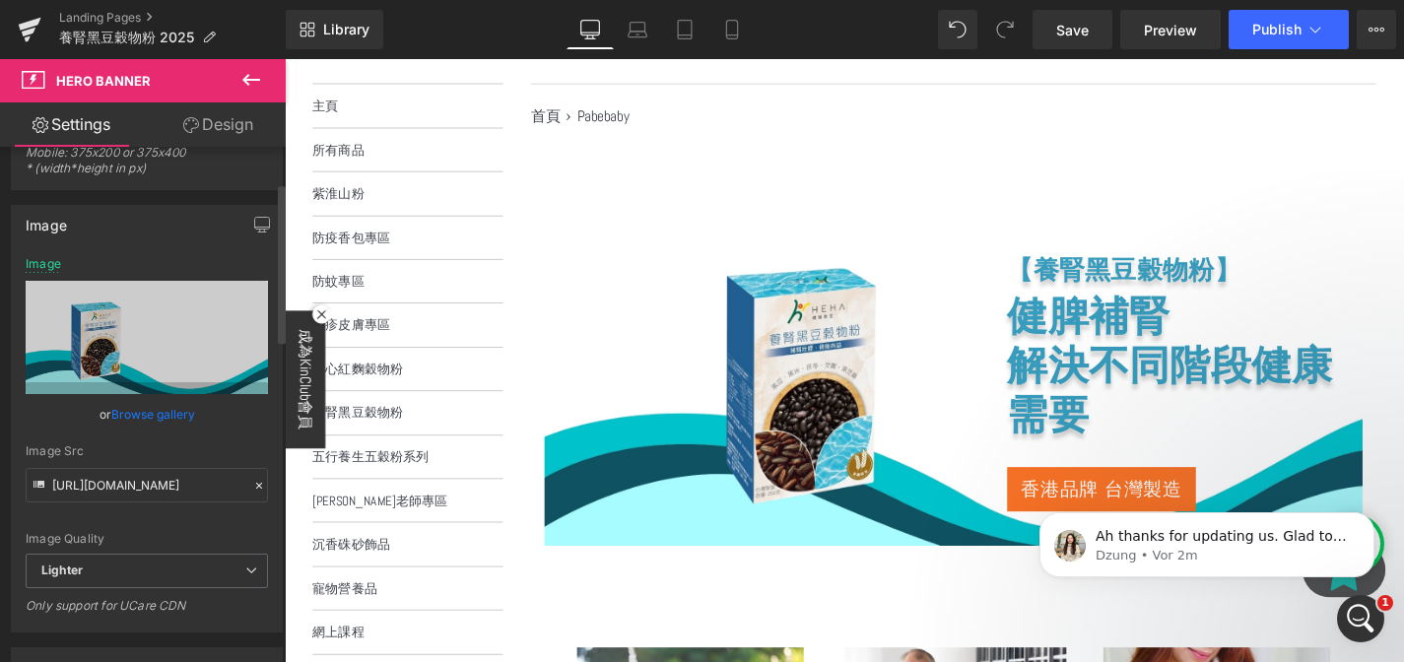
type input "C:\fakepath\blackb new banners update.jpg"
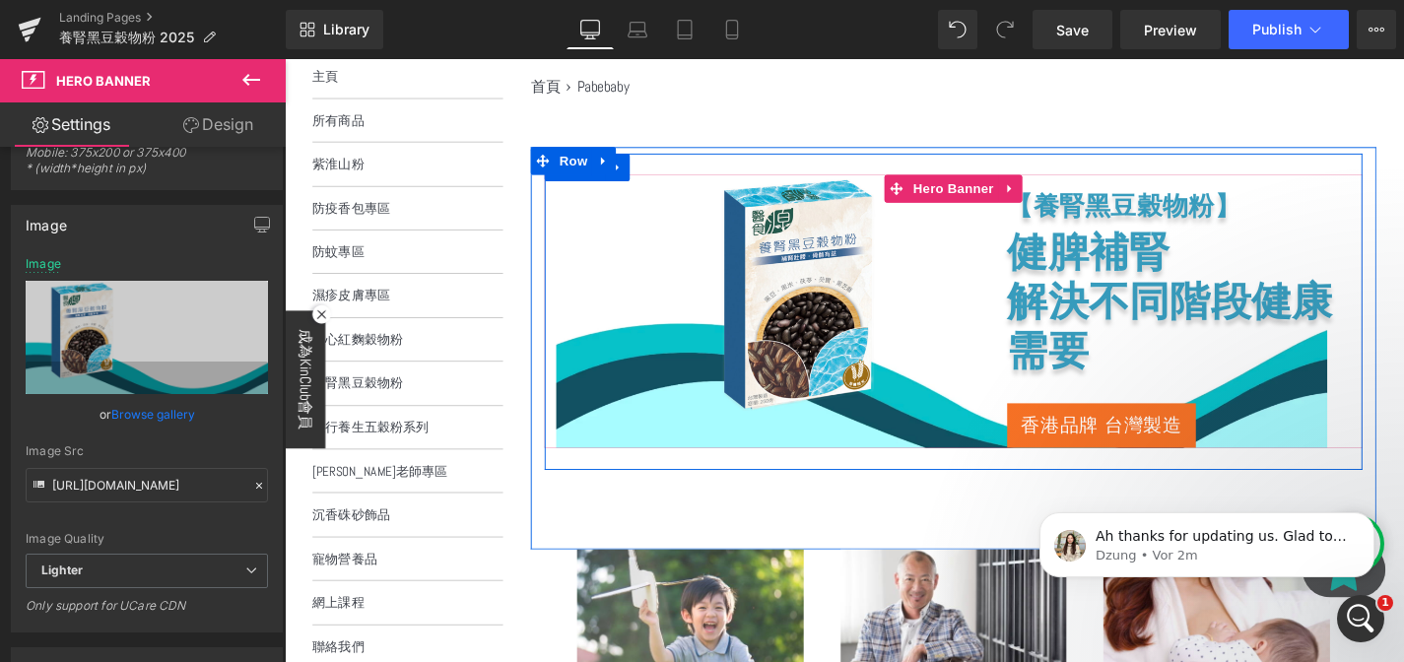
scroll to position [291, 0]
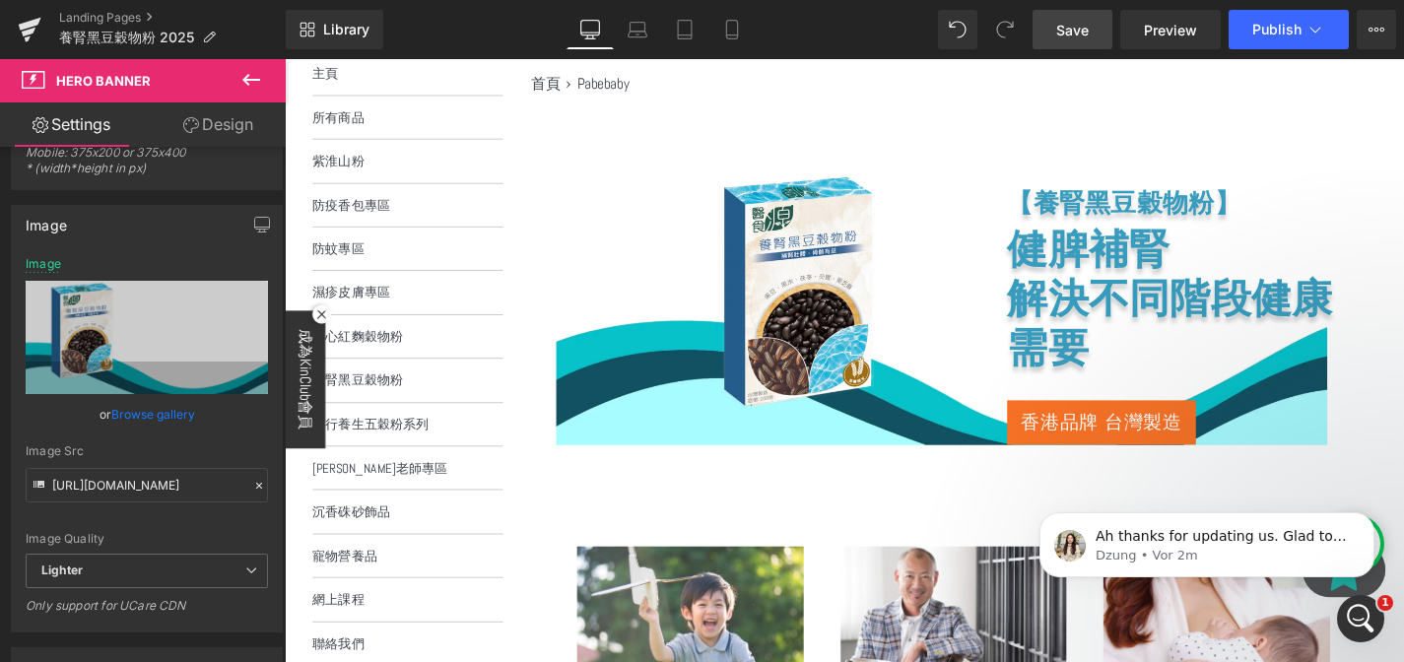
click at [1087, 29] on span "Save" at bounding box center [1072, 30] width 33 height 21
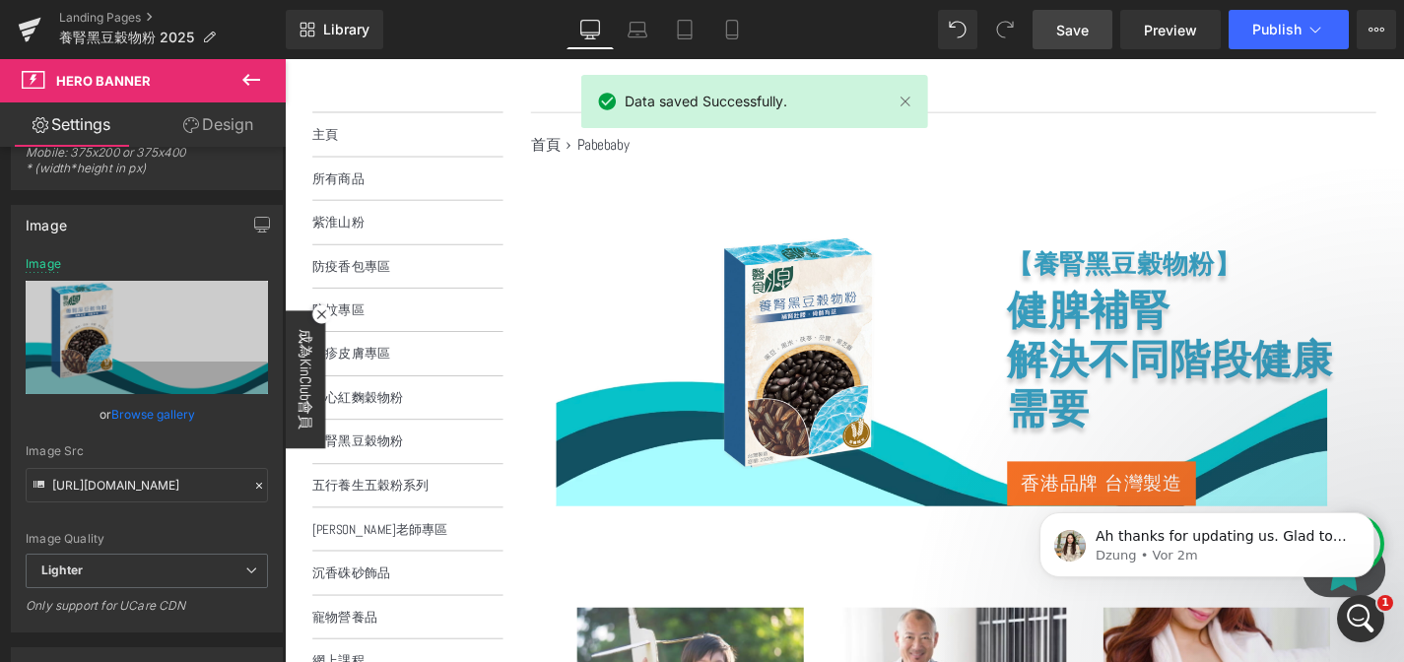
scroll to position [0, 0]
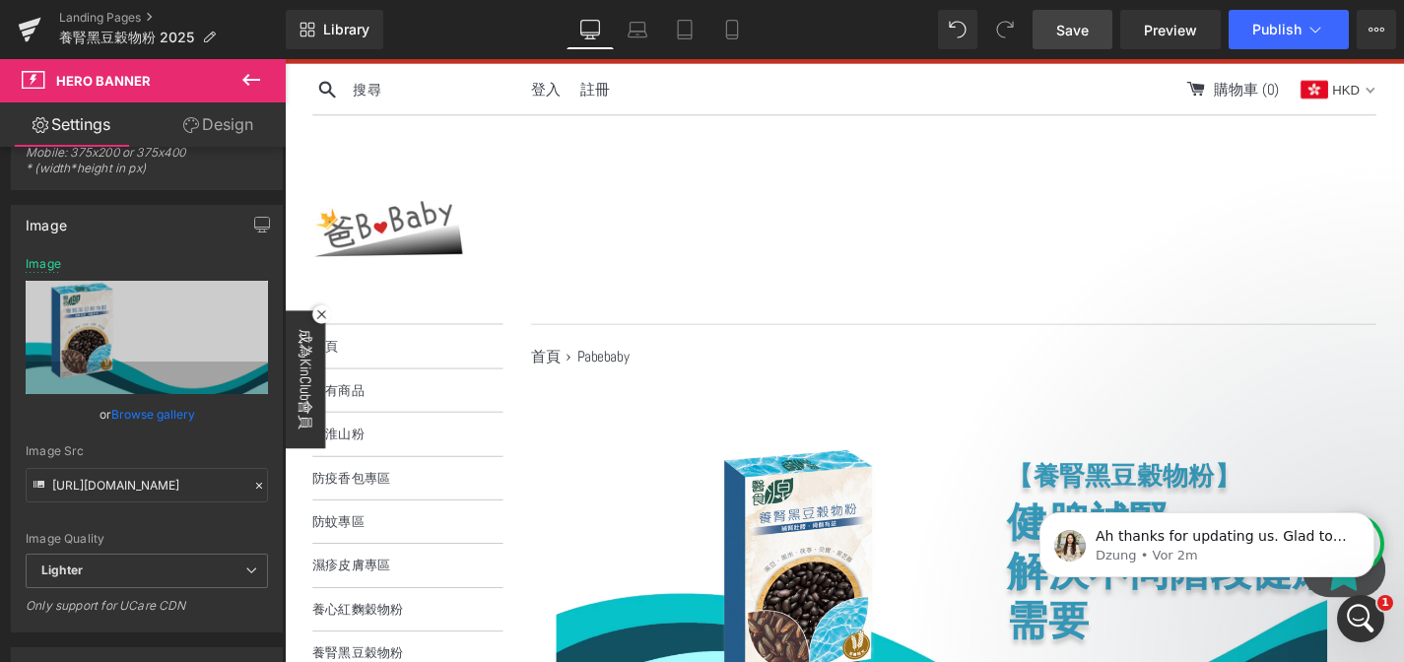
click at [1086, 15] on link "Save" at bounding box center [1073, 29] width 80 height 39
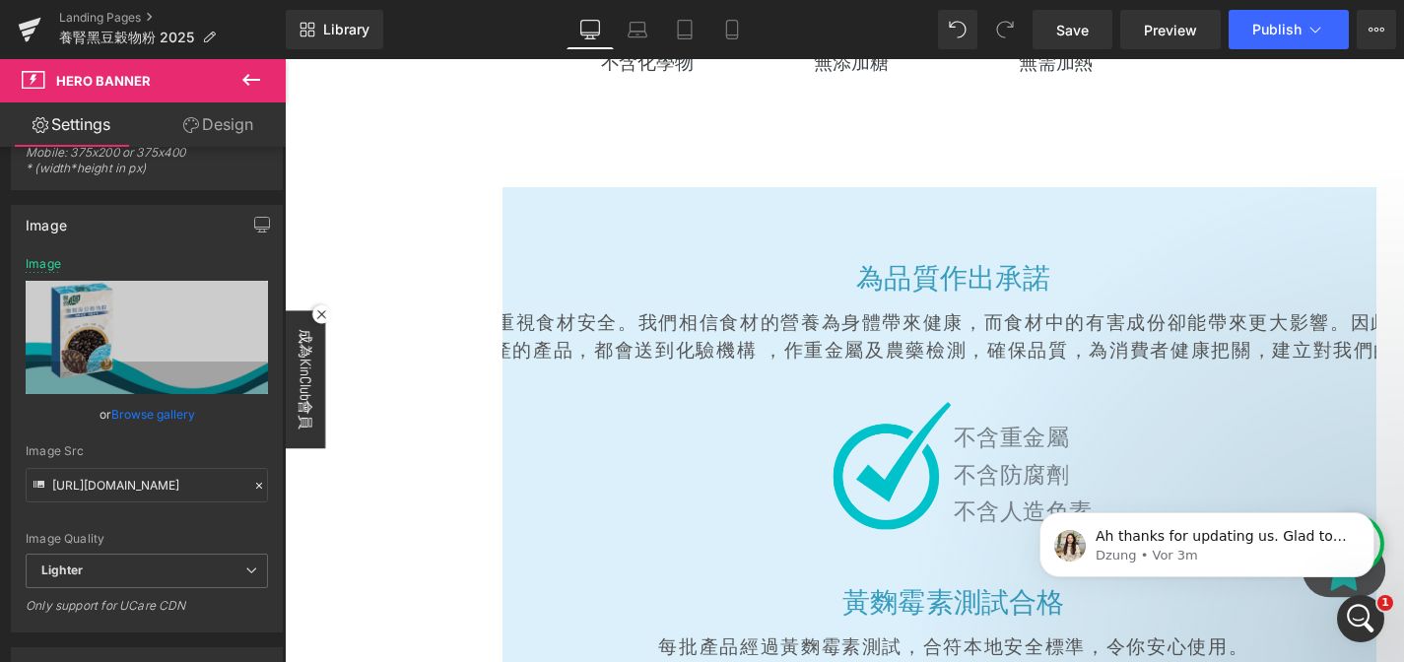
scroll to position [7711, 0]
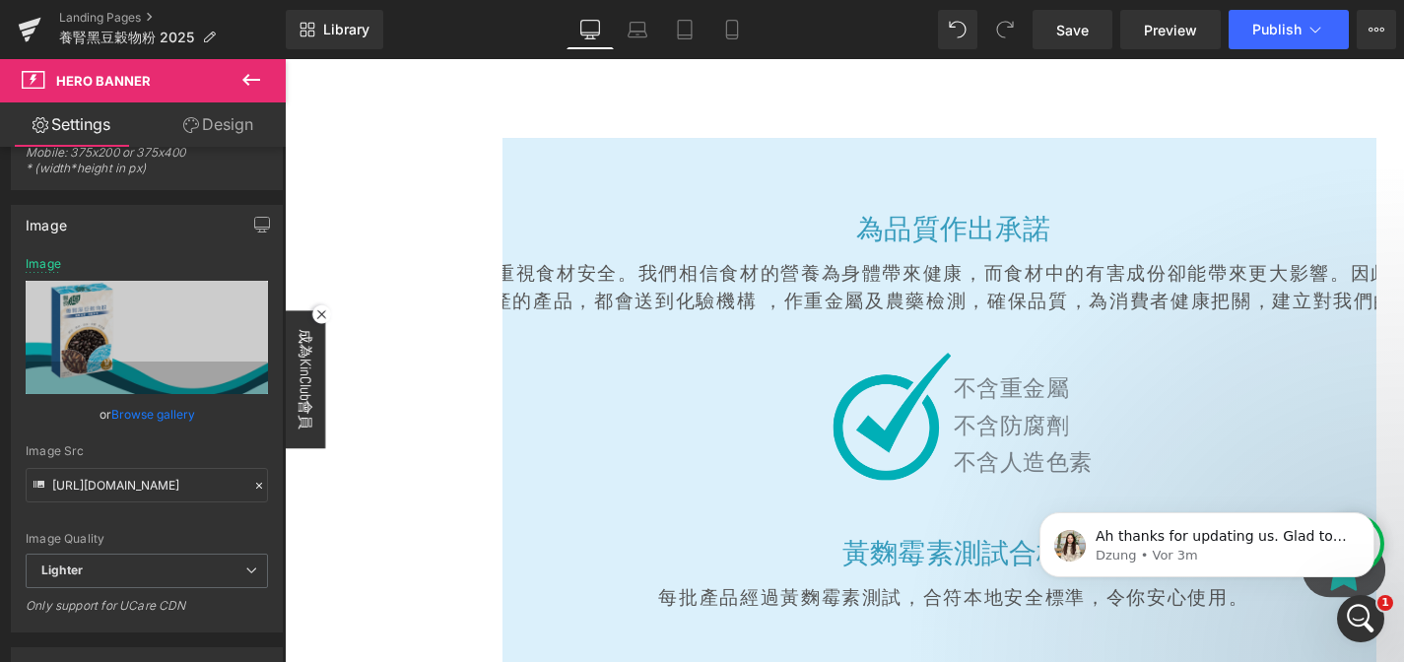
click at [877, 370] on div "Image" at bounding box center [800, 439] width 394 height 138
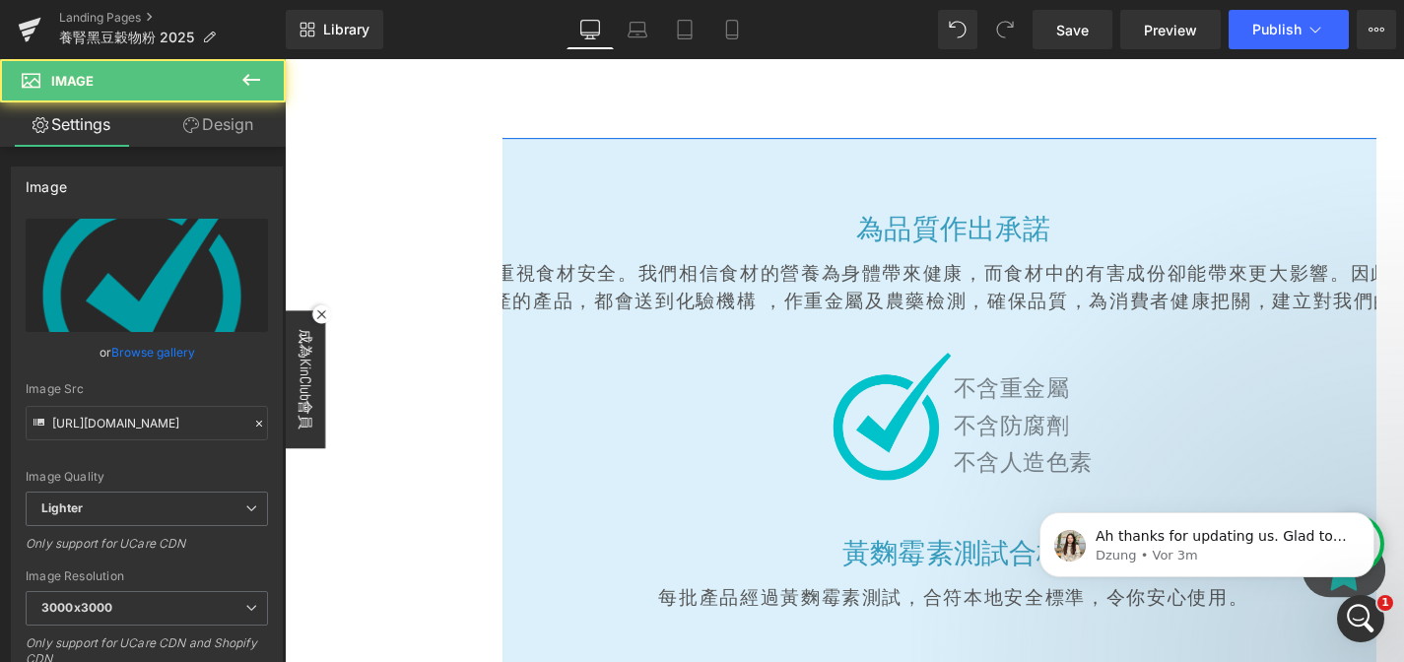
click at [831, 274] on span "因此，我們每批次生產的產品，都會送到化驗機構 ，作重金屬及農藥檢測，確保品質，為消費者健康把關，建立對我們的信心。" at bounding box center [1017, 301] width 1109 height 55
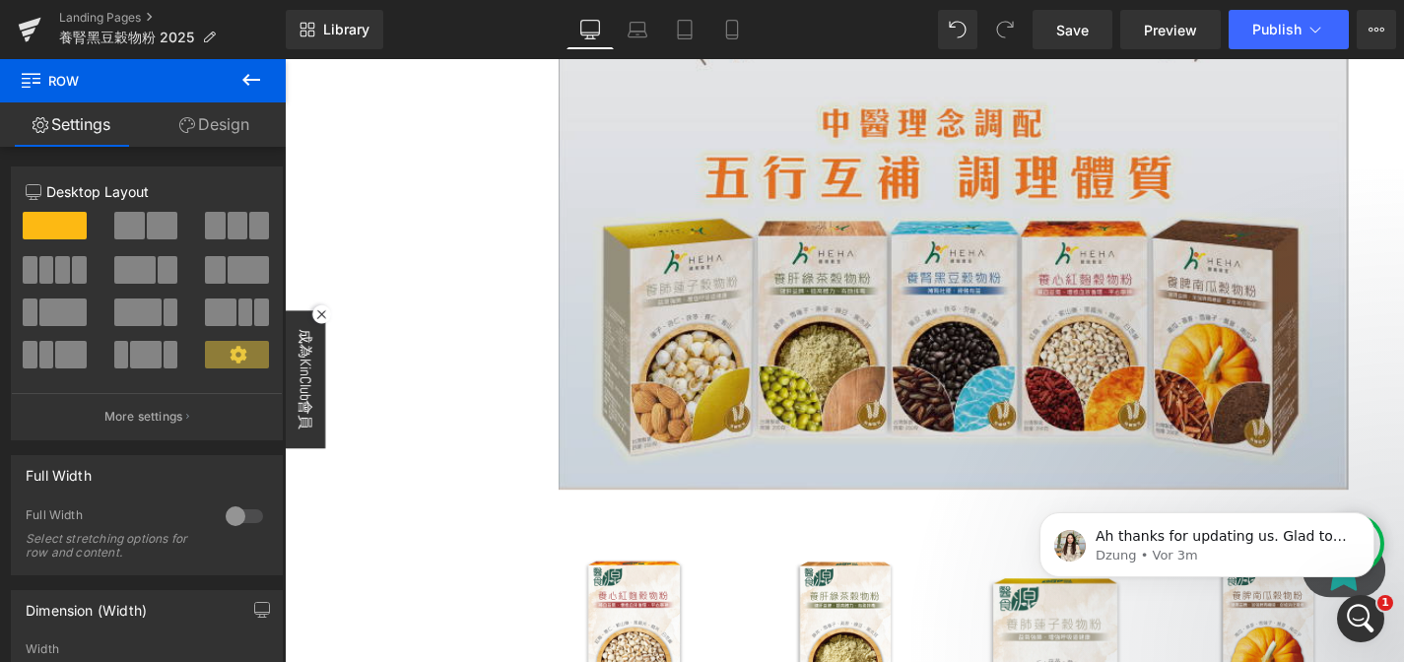
scroll to position [8722, 0]
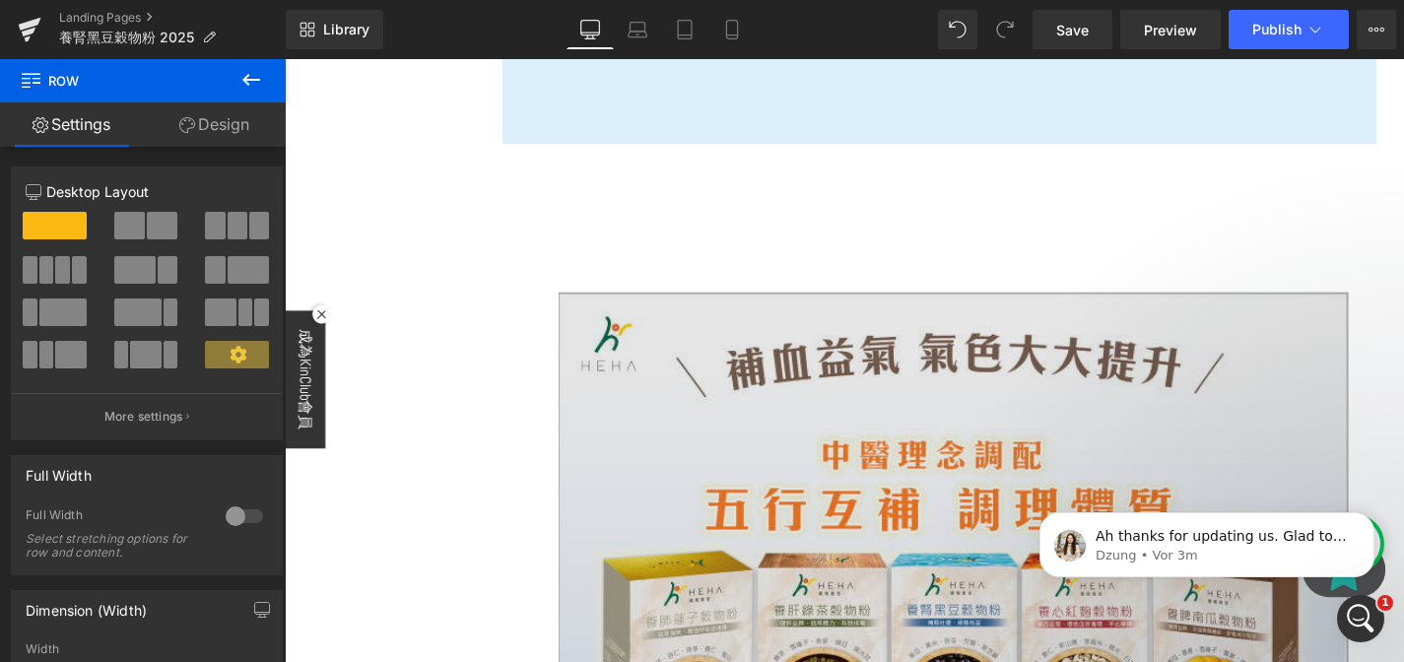
click at [931, 337] on img at bounding box center [996, 589] width 841 height 565
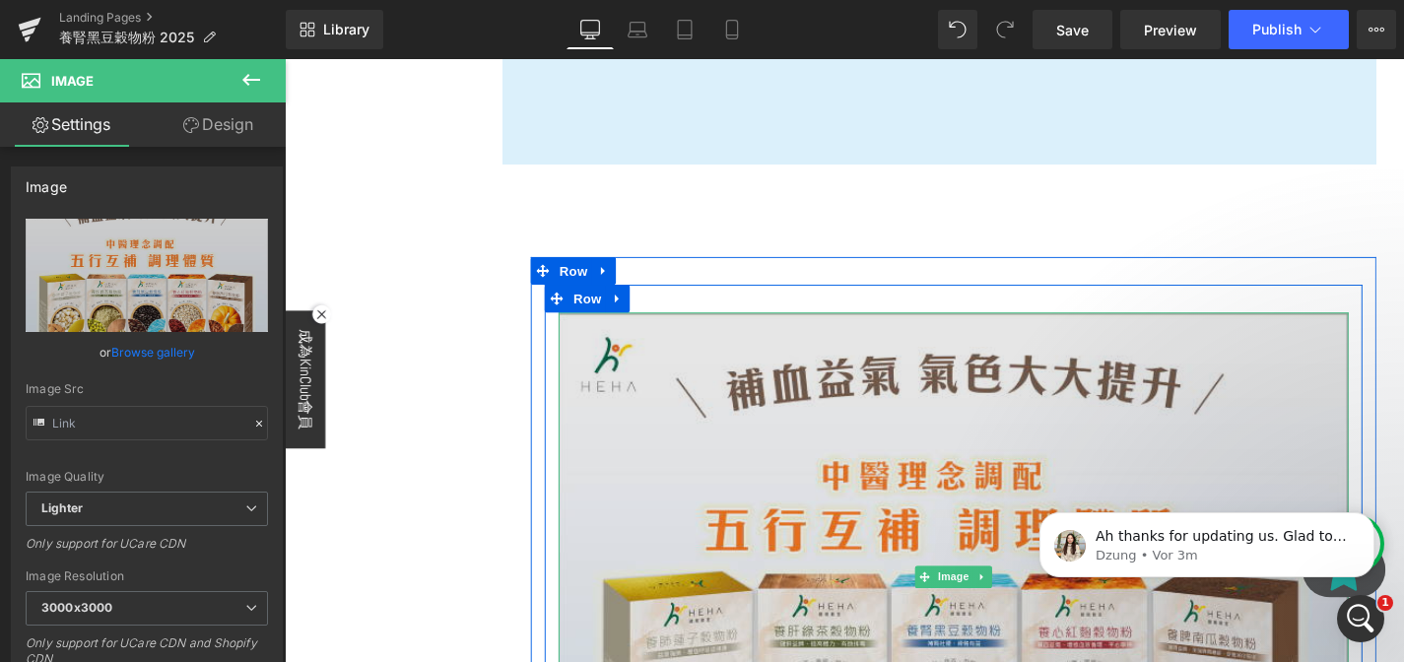
scroll to position [8692, 0]
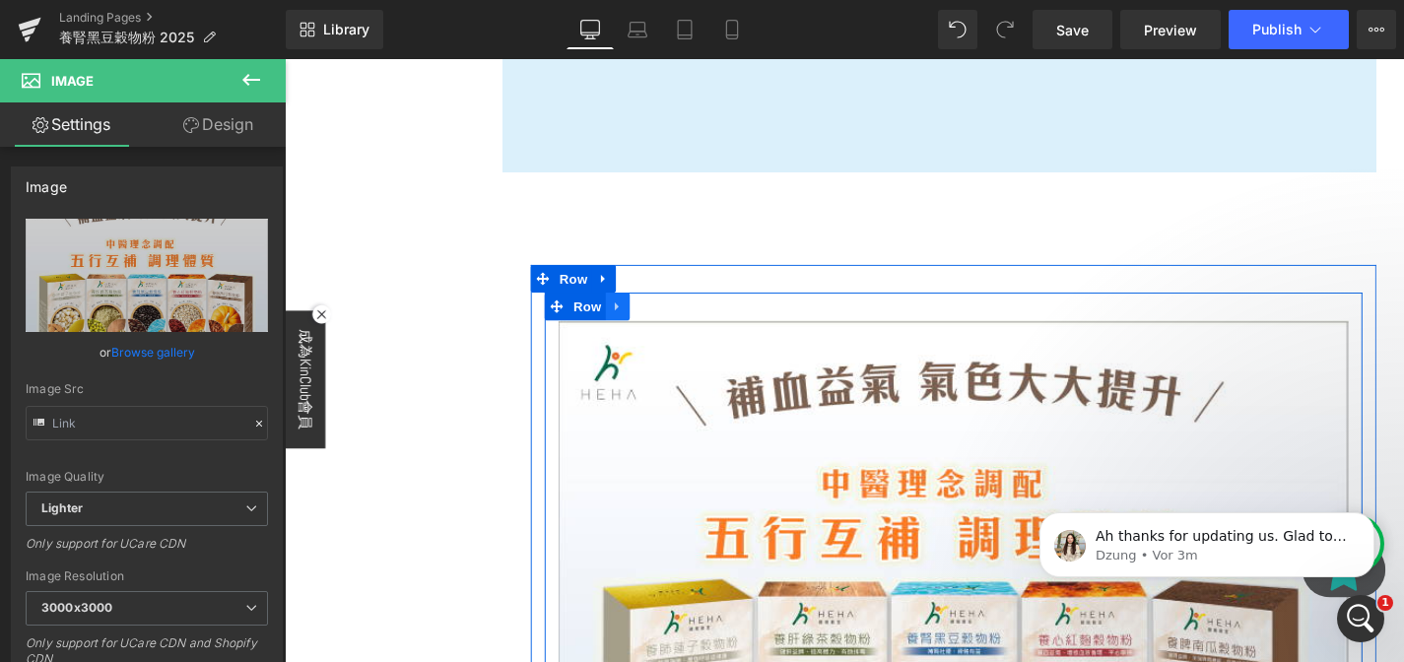
click at [640, 314] on icon at bounding box center [640, 321] width 14 height 15
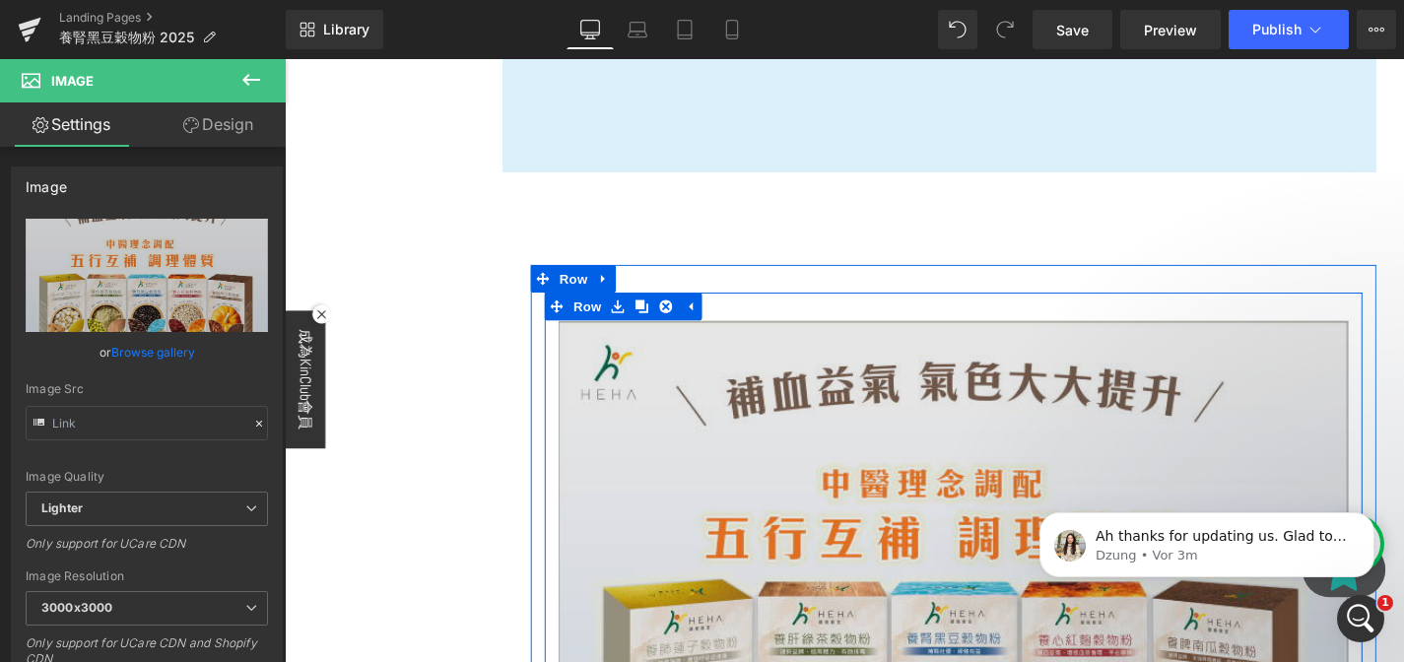
click at [700, 337] on img at bounding box center [996, 619] width 841 height 565
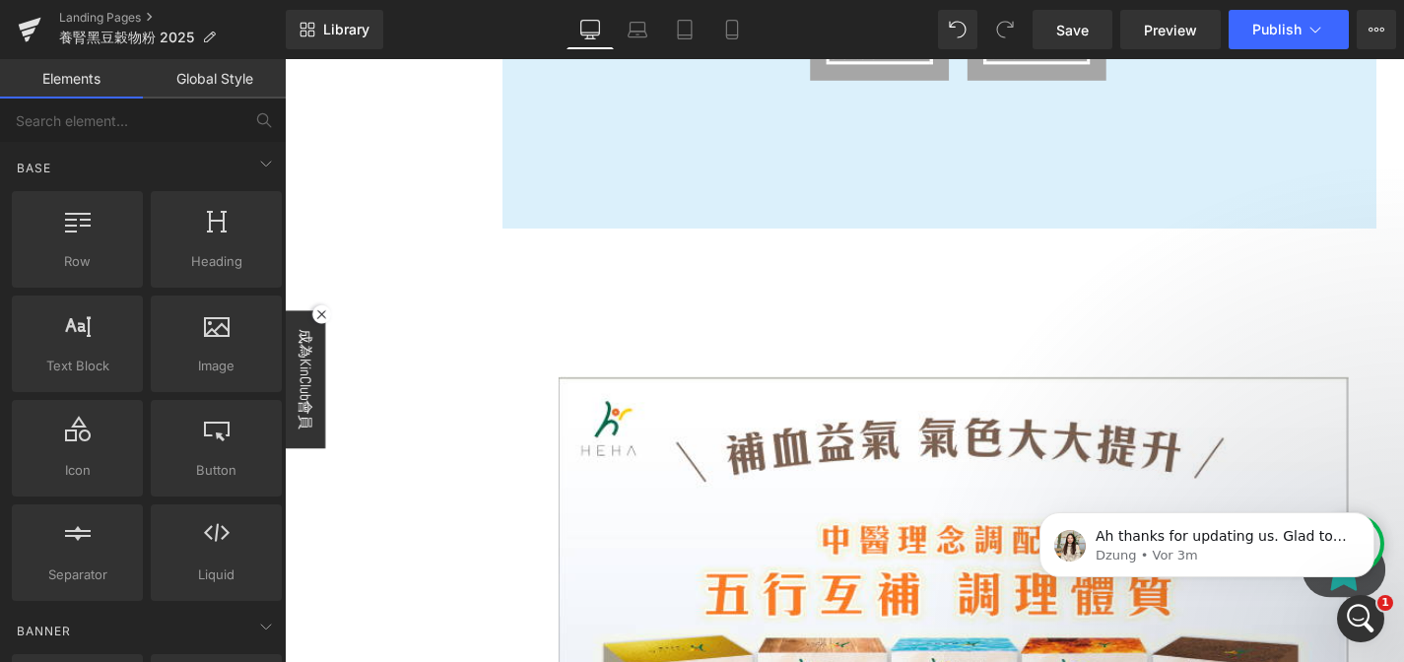
scroll to position [8586, 0]
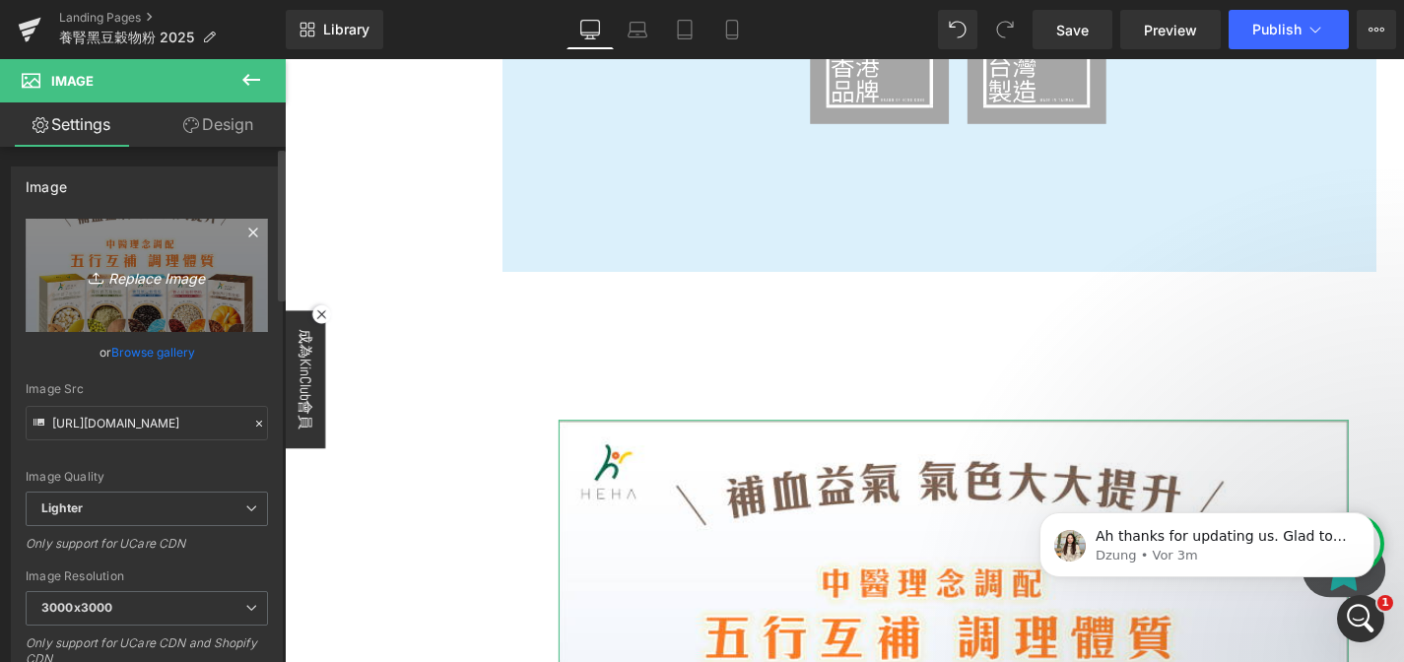
click at [163, 260] on link "Replace Image" at bounding box center [147, 275] width 242 height 113
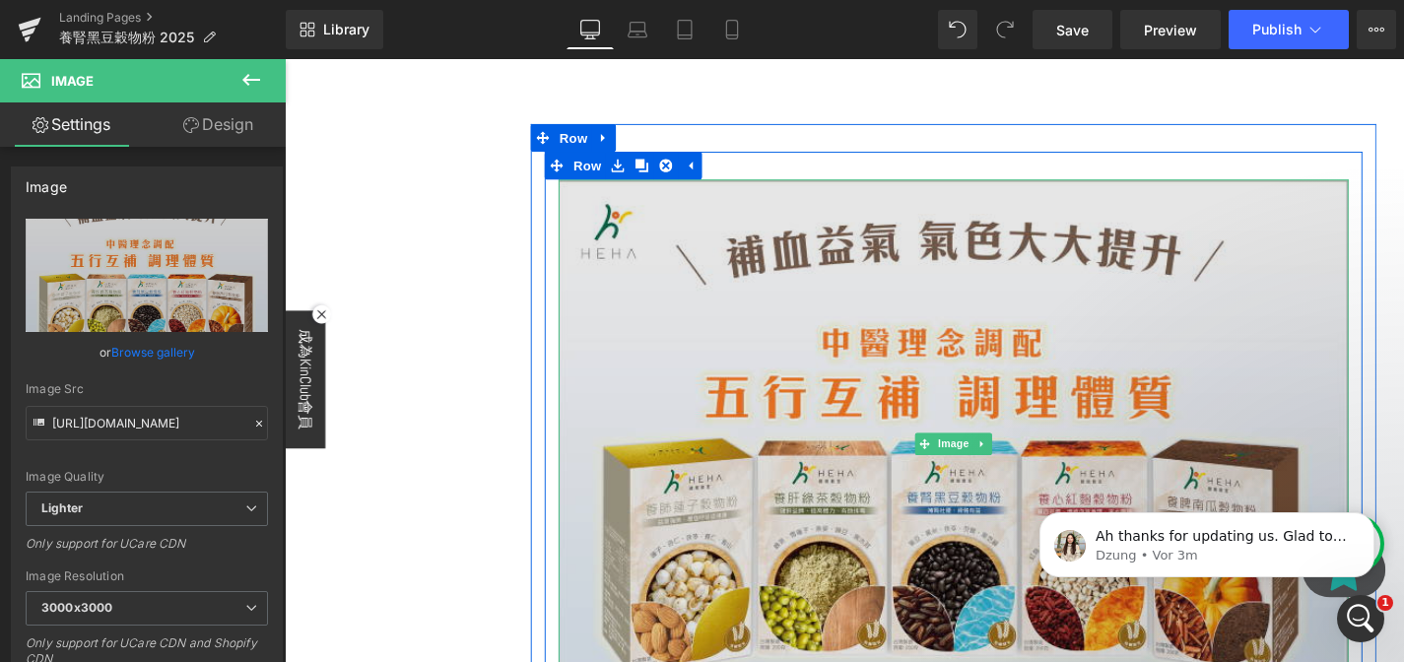
scroll to position [8836, 0]
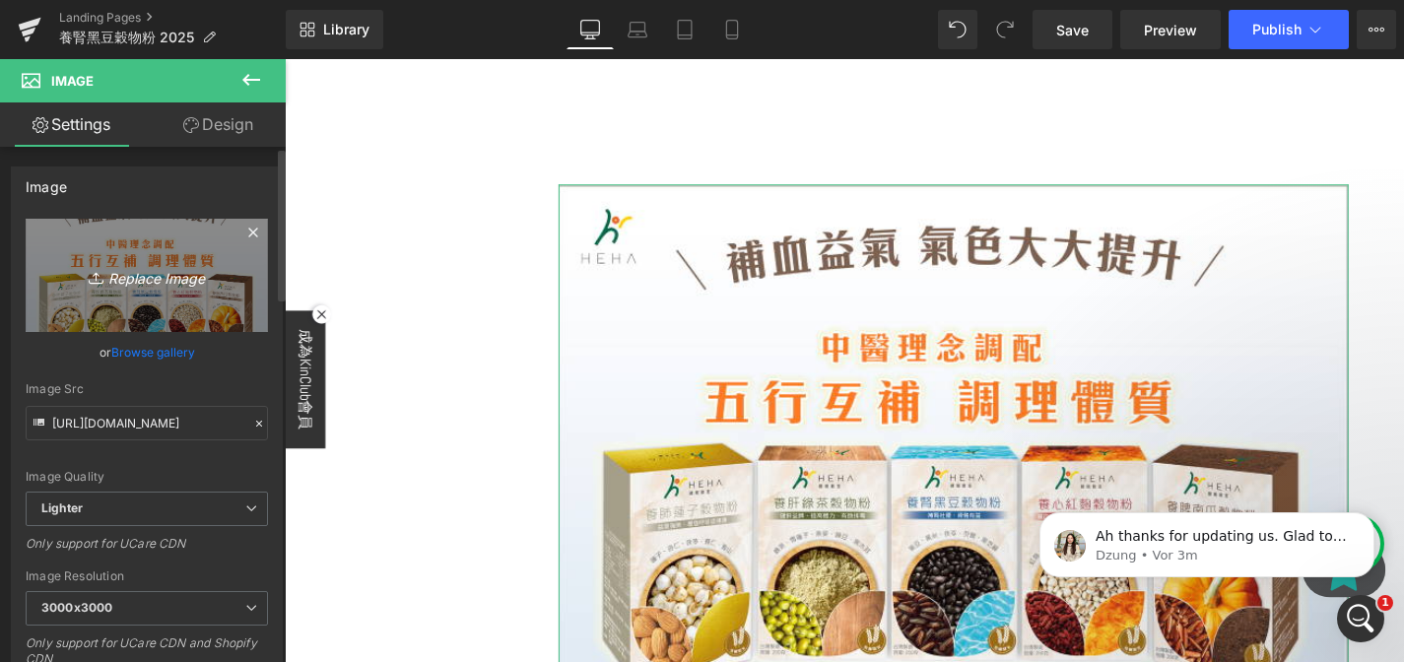
click at [146, 255] on link "Replace Image" at bounding box center [147, 275] width 242 height 113
type input "C:\fakepath\Screenshot [DATE] 17.26.12.png"
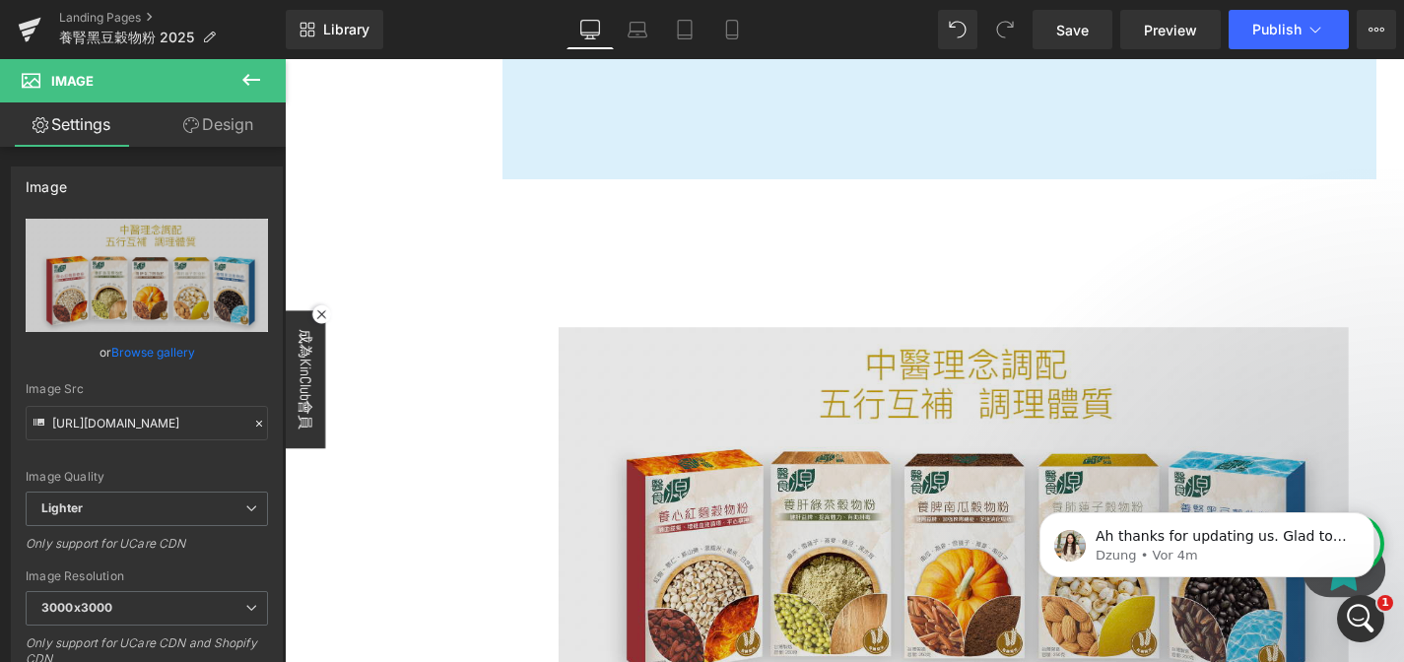
scroll to position [8678, 0]
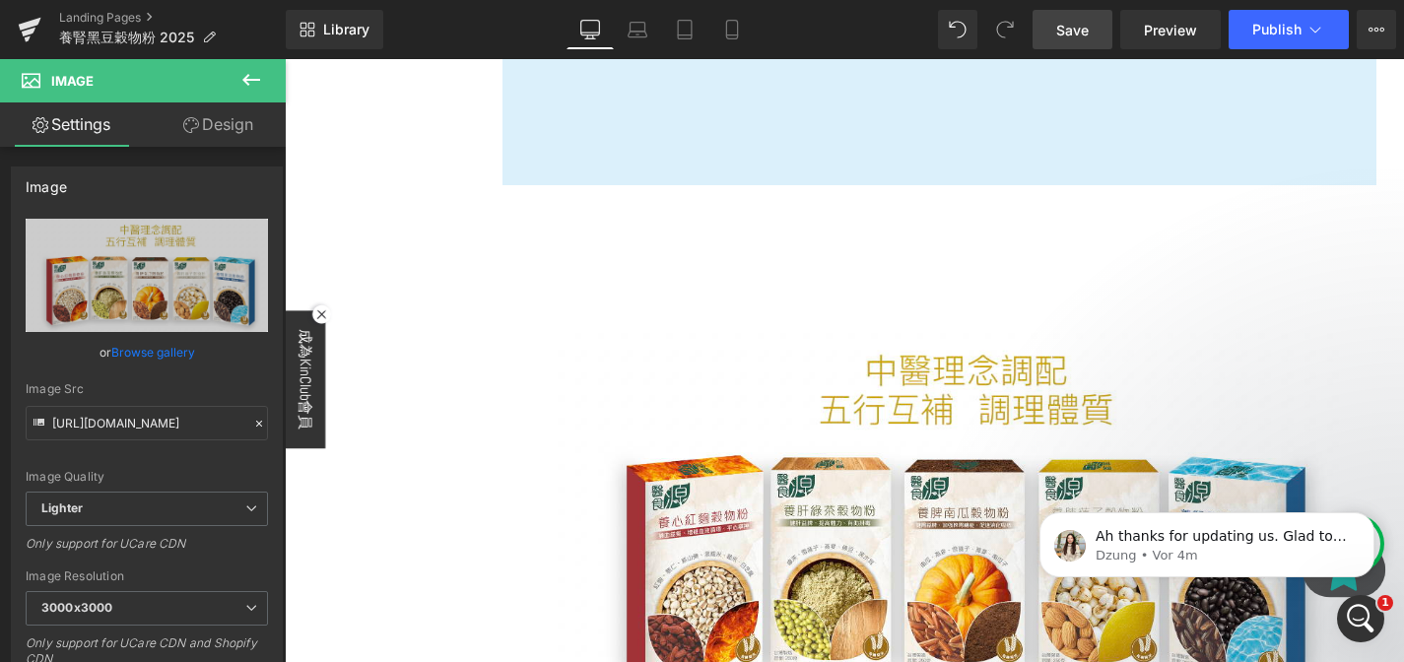
drag, startPoint x: 1083, startPoint y: 30, endPoint x: 759, endPoint y: 174, distance: 355.0
click at [1083, 30] on span "Save" at bounding box center [1072, 30] width 33 height 21
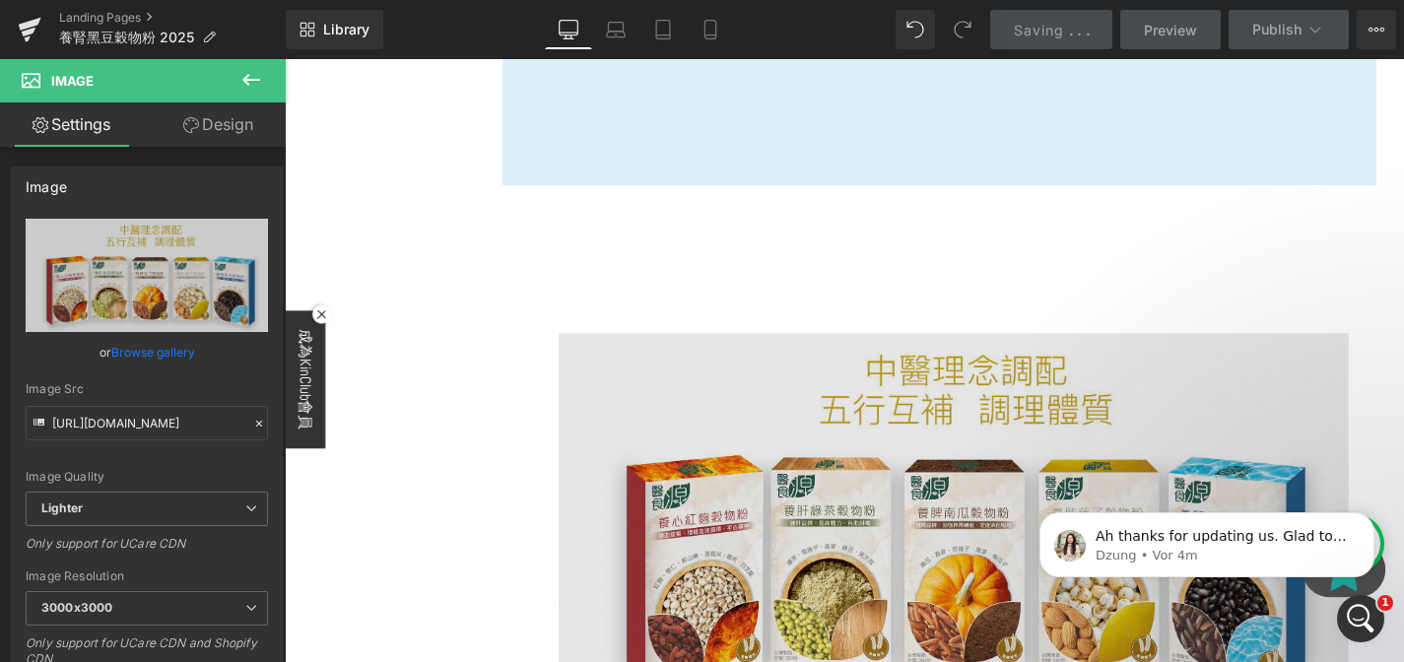
scroll to position [8505, 0]
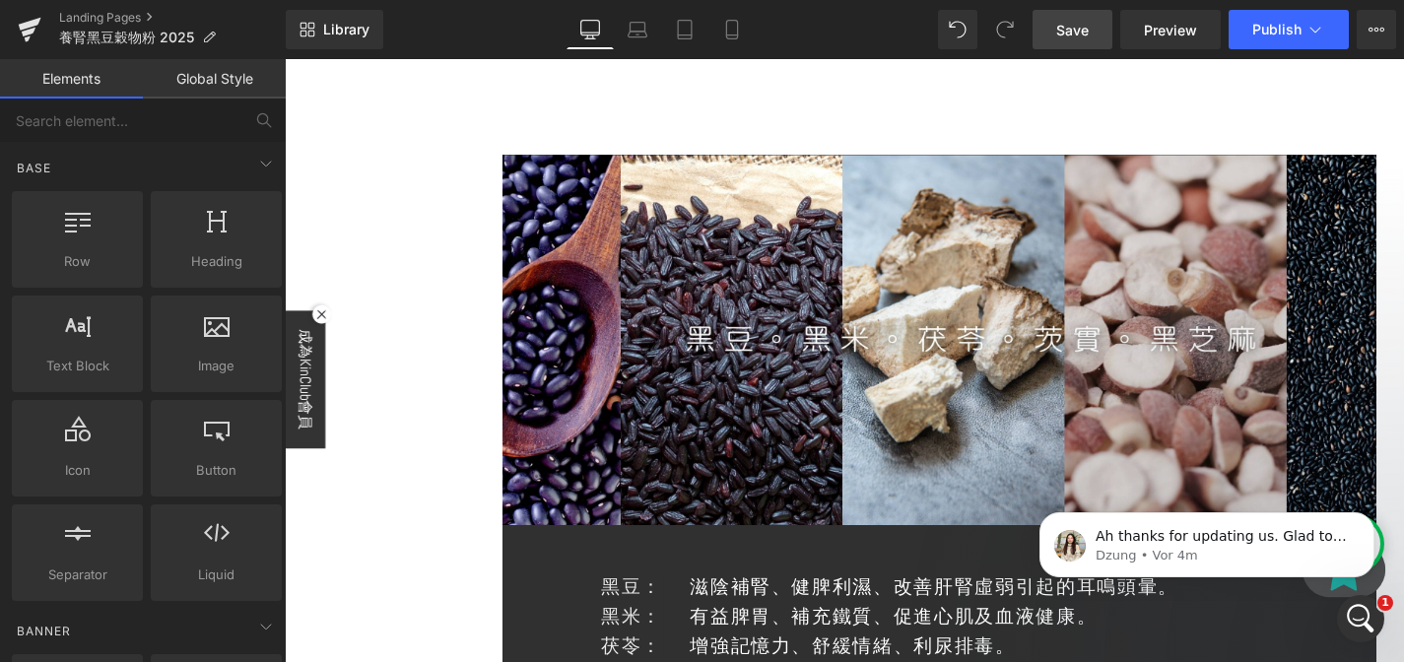
scroll to position [0, 0]
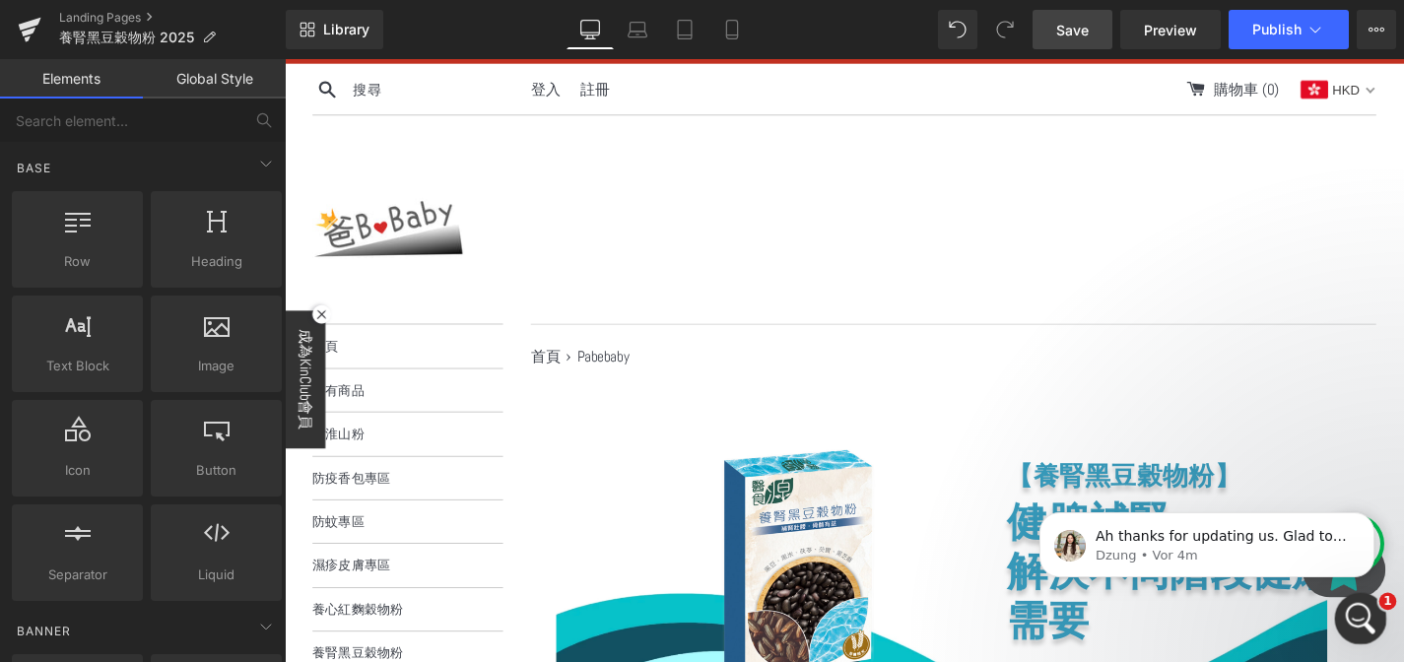
click at [1346, 602] on div "Intercom-Nachrichtendienst öffnen" at bounding box center [1357, 615] width 65 height 65
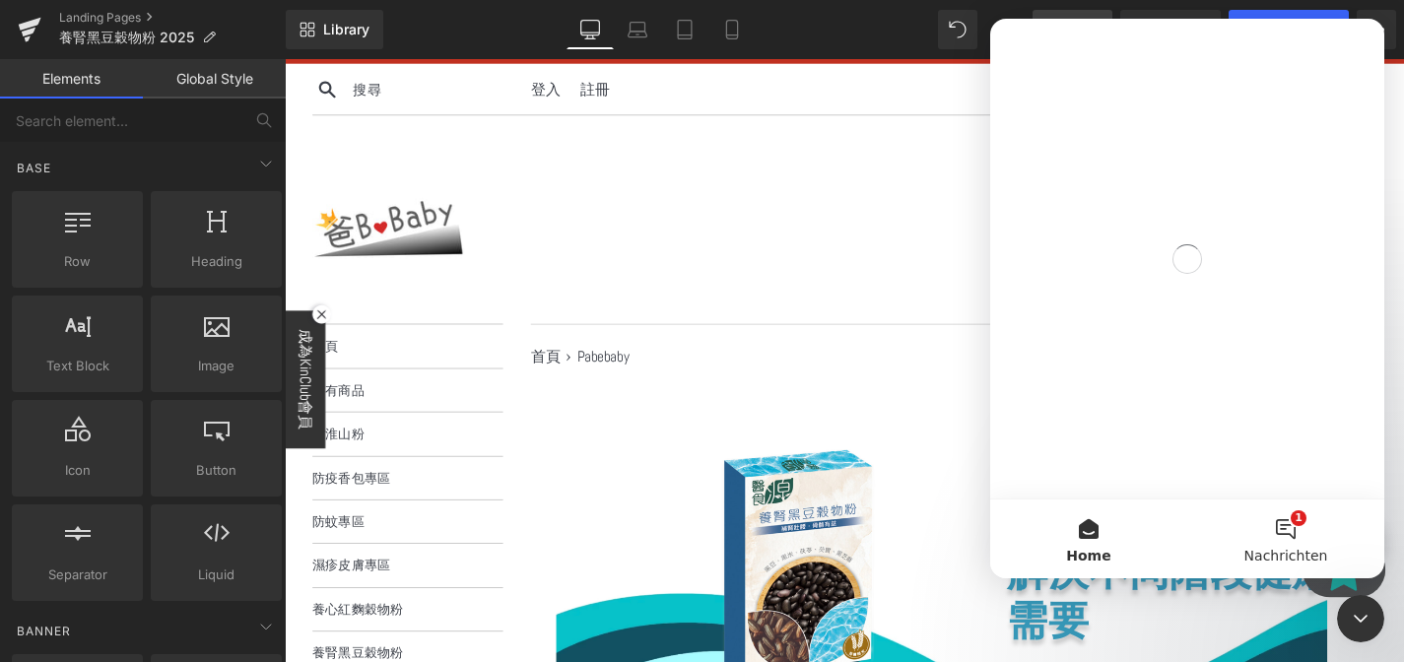
click at [1290, 524] on button "1 Nachrichten" at bounding box center [1285, 539] width 197 height 79
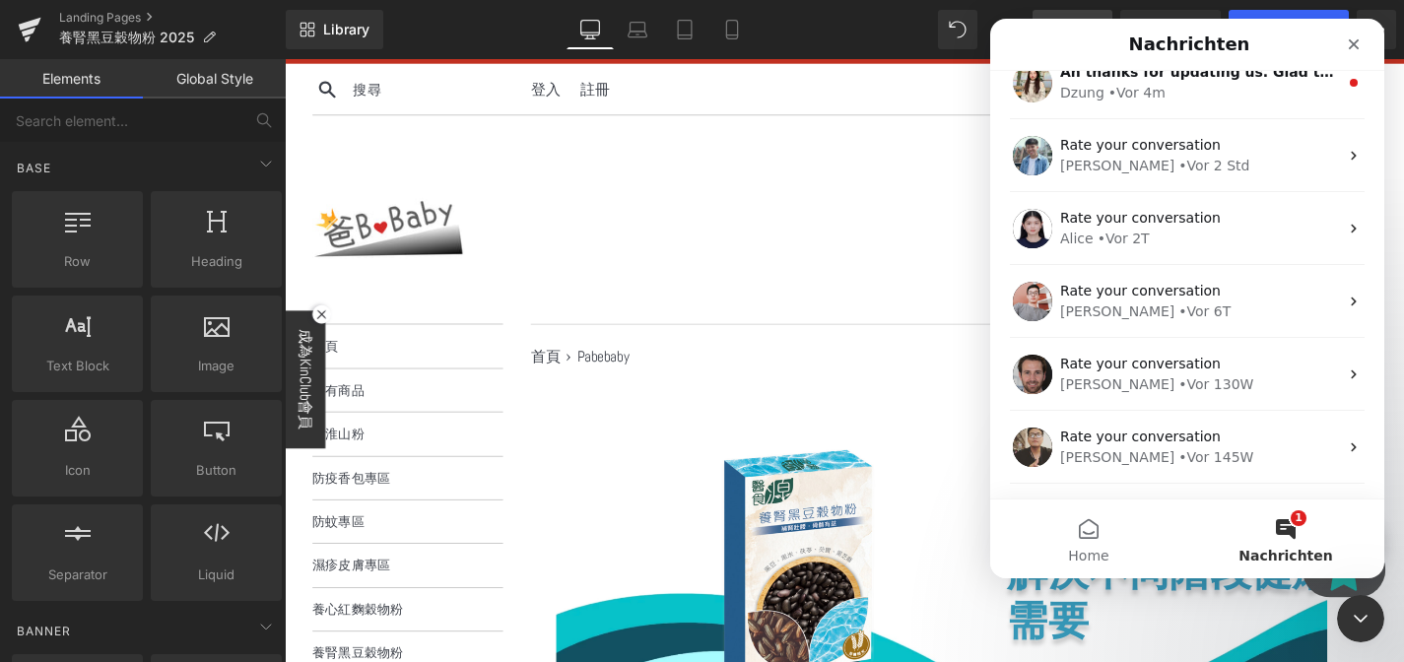
scroll to position [27, 0]
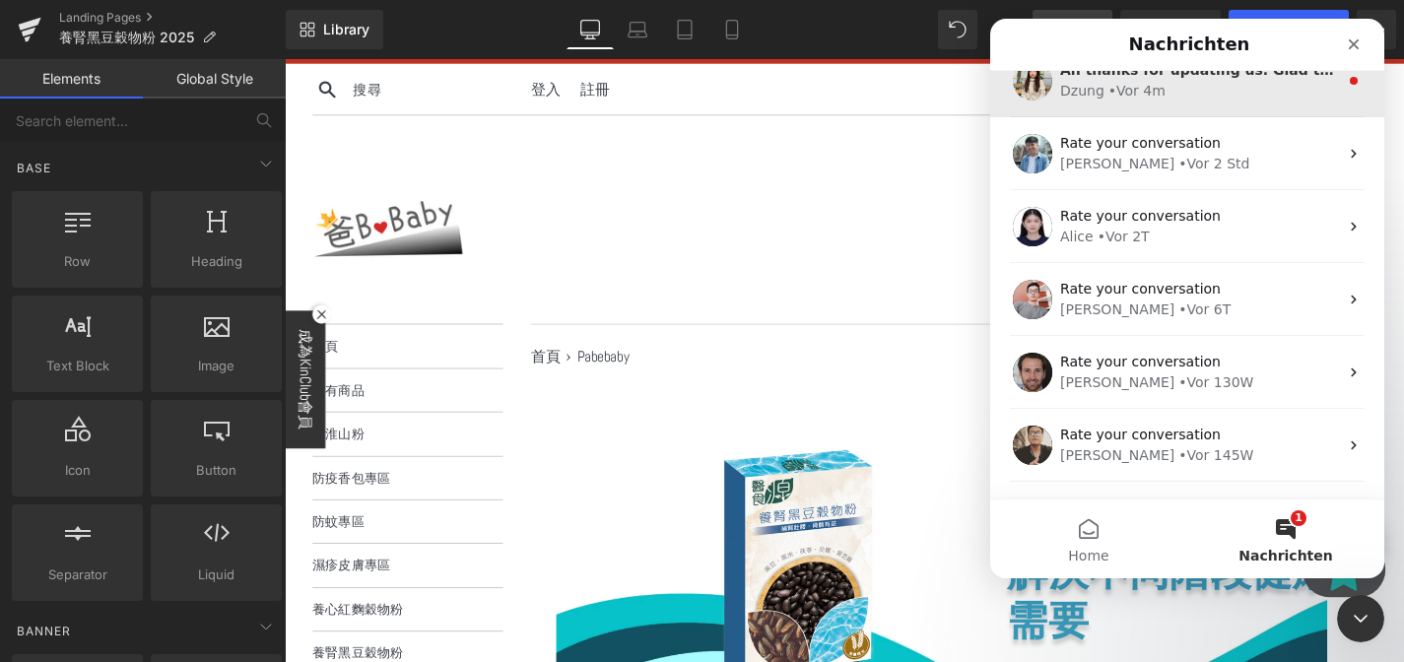
click at [1142, 98] on div "• Vor 4m" at bounding box center [1136, 91] width 57 height 21
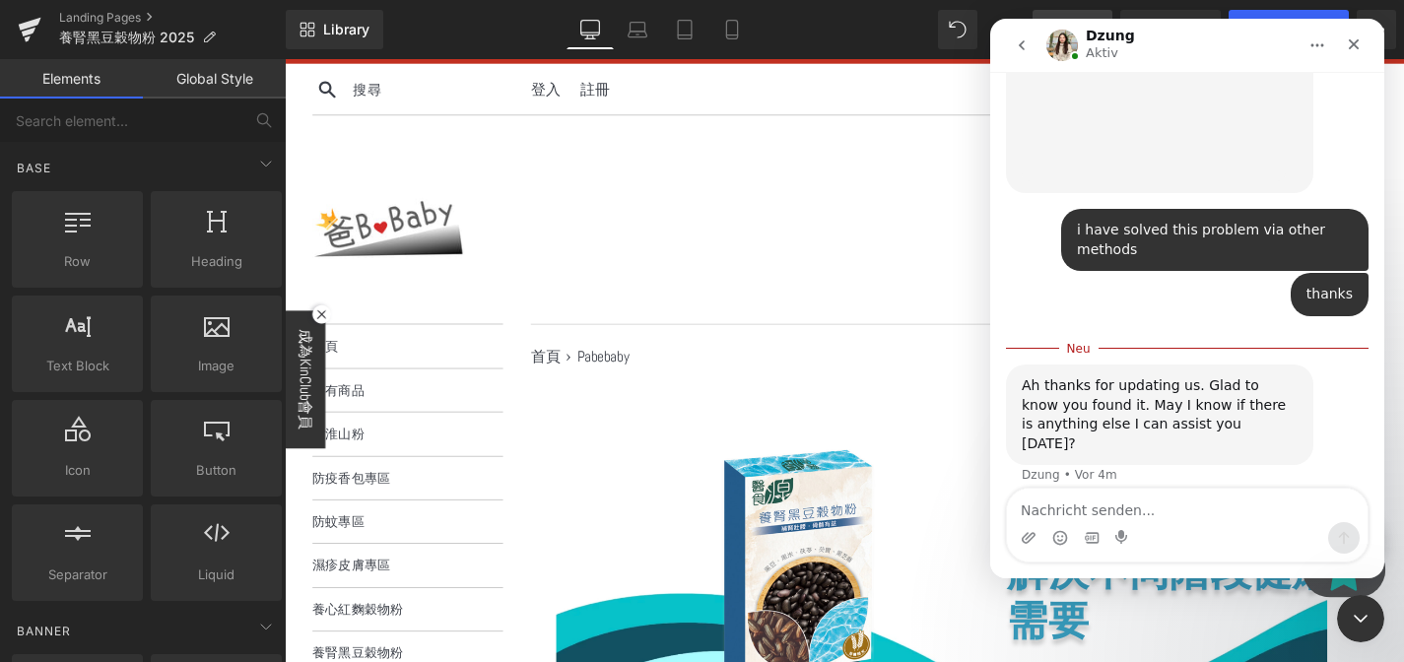
scroll to position [831, 0]
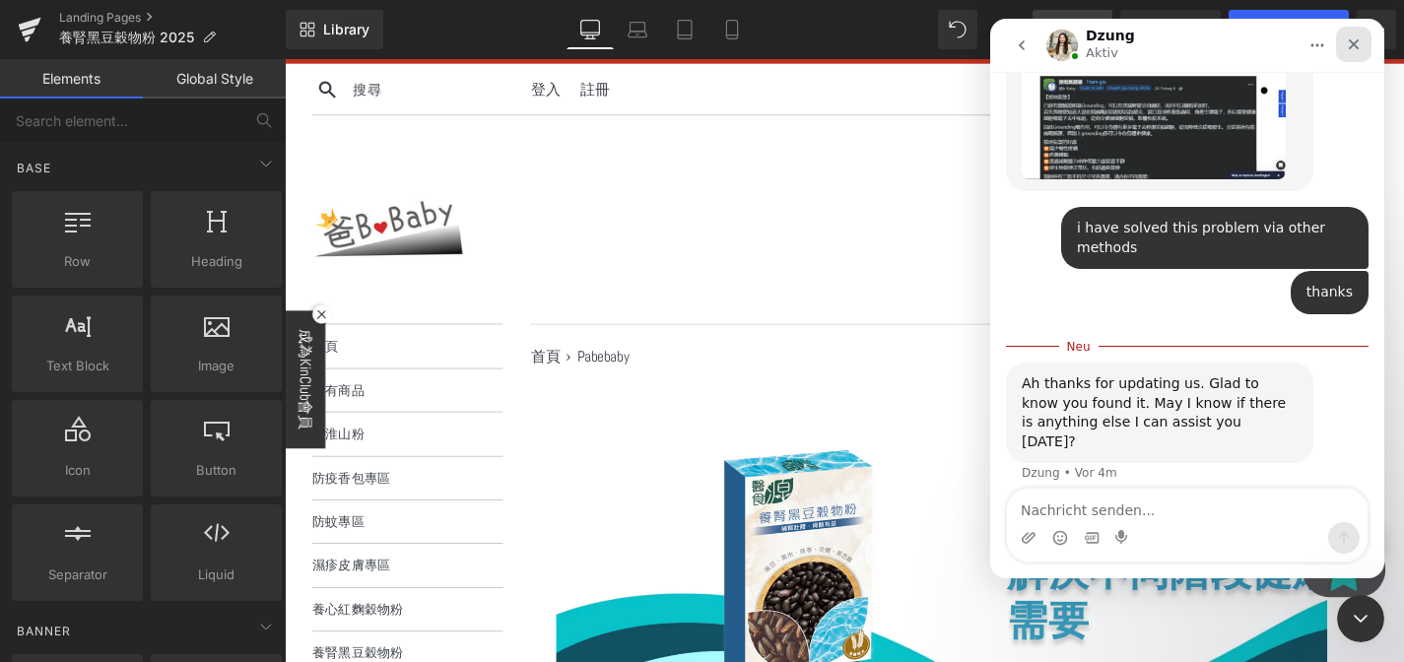
click at [1340, 42] on div "Schließen" at bounding box center [1353, 44] width 35 height 35
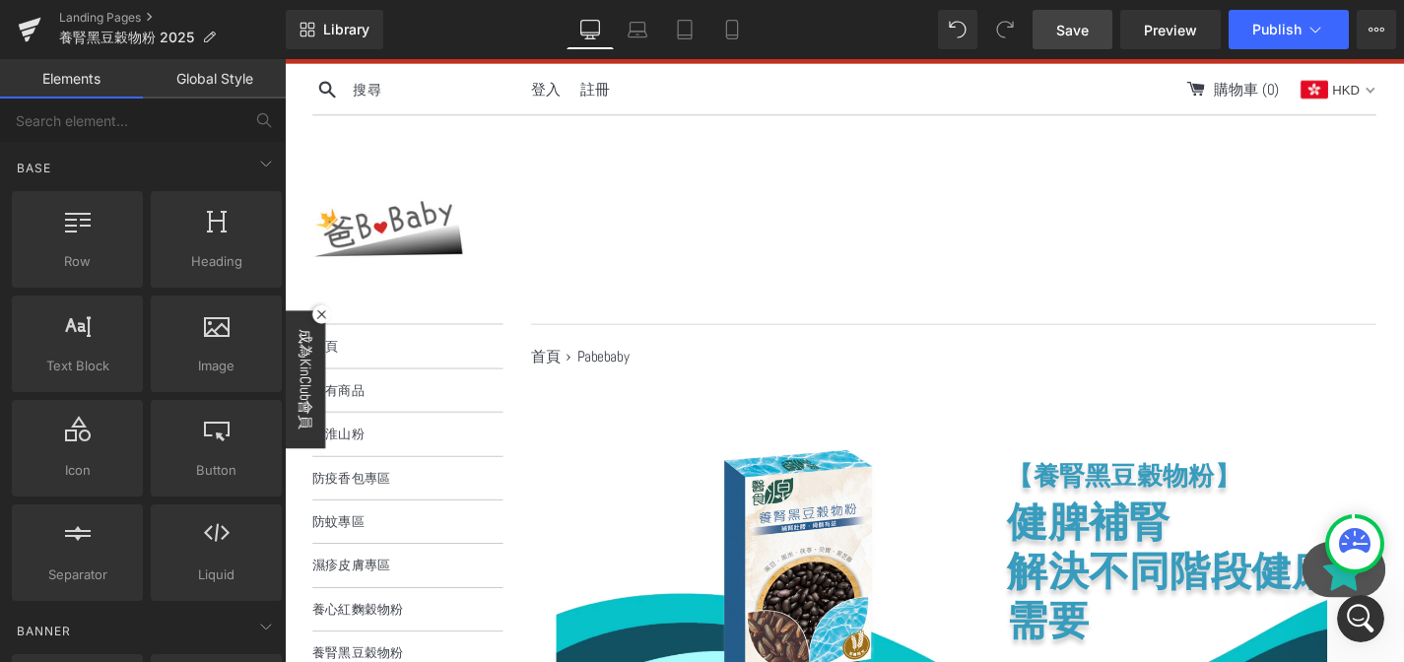
scroll to position [798, 0]
click at [1095, 31] on link "Save" at bounding box center [1073, 29] width 80 height 39
